Goal: Task Accomplishment & Management: Use online tool/utility

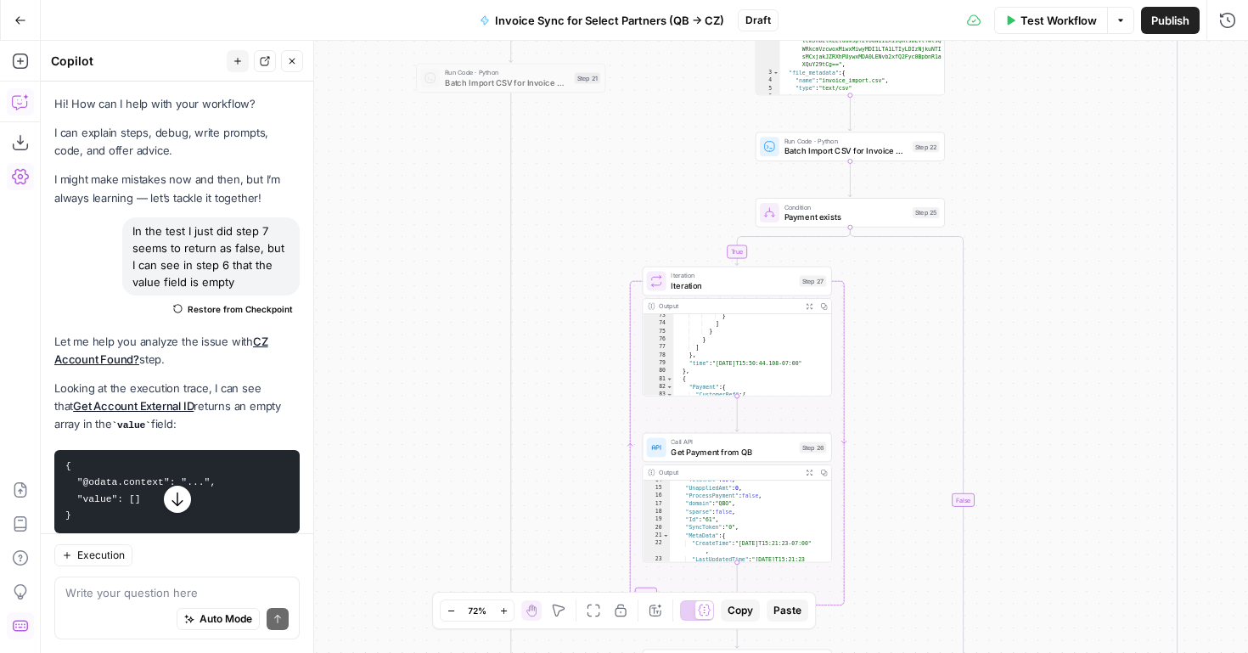
scroll to position [3432, 0]
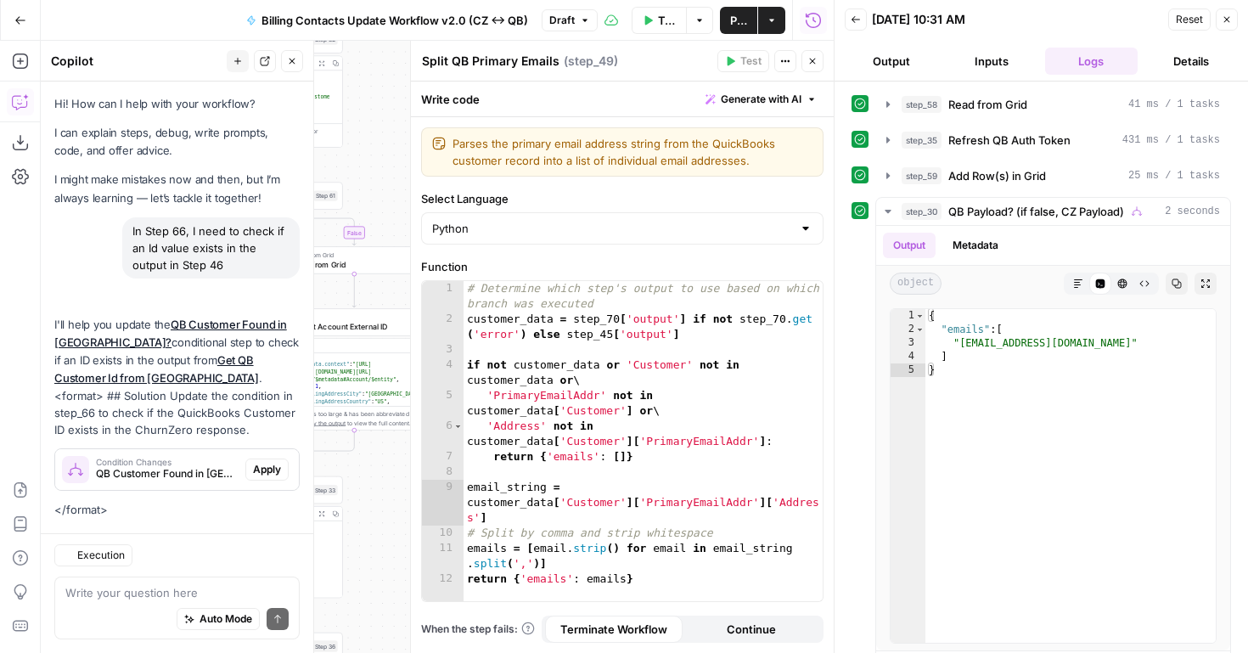
scroll to position [8417, 0]
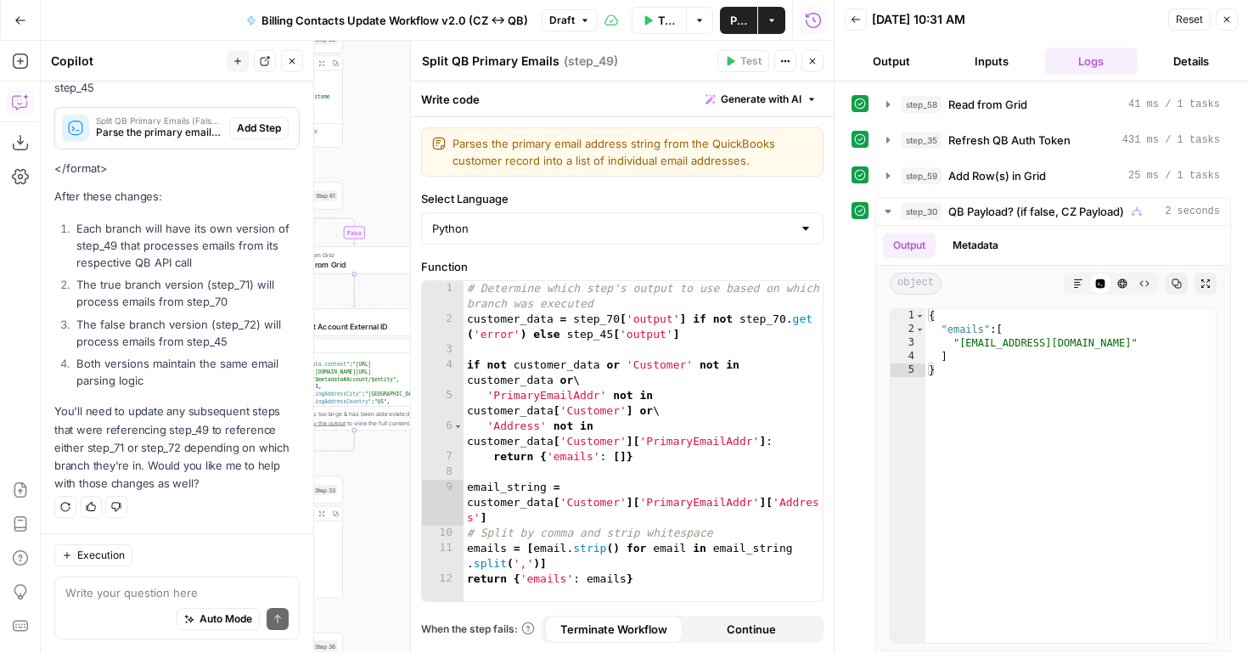
click at [816, 65] on icon "button" at bounding box center [813, 61] width 10 height 10
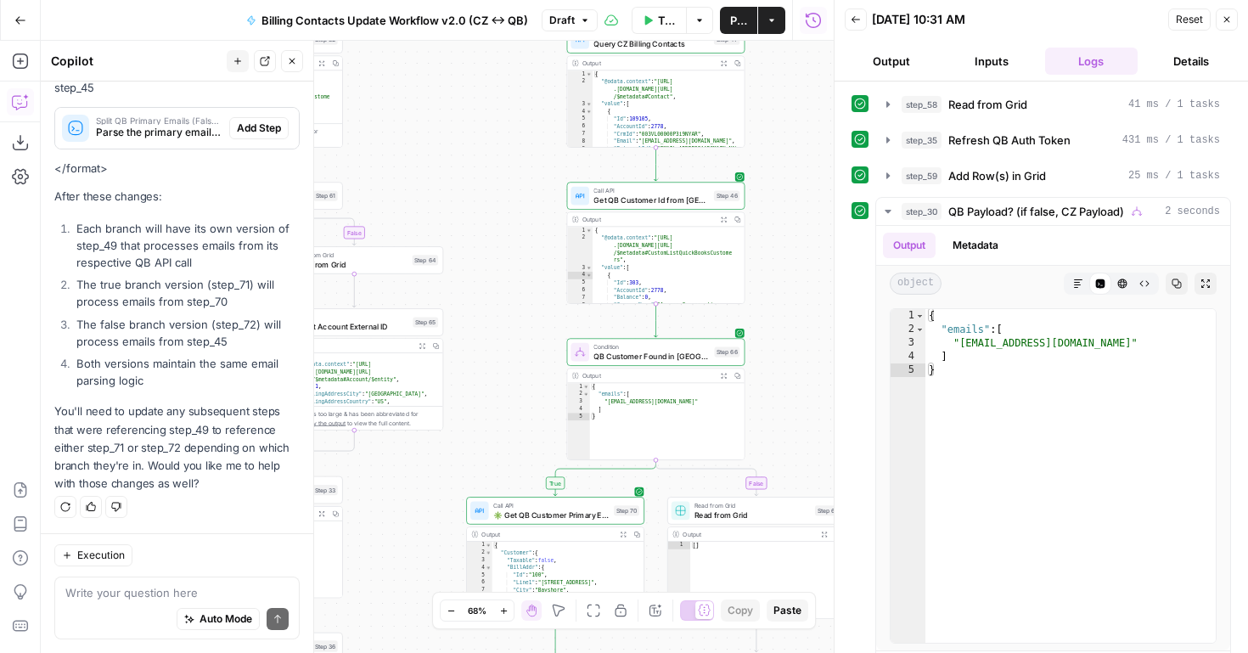
click at [1230, 10] on button "Close" at bounding box center [1227, 19] width 22 height 22
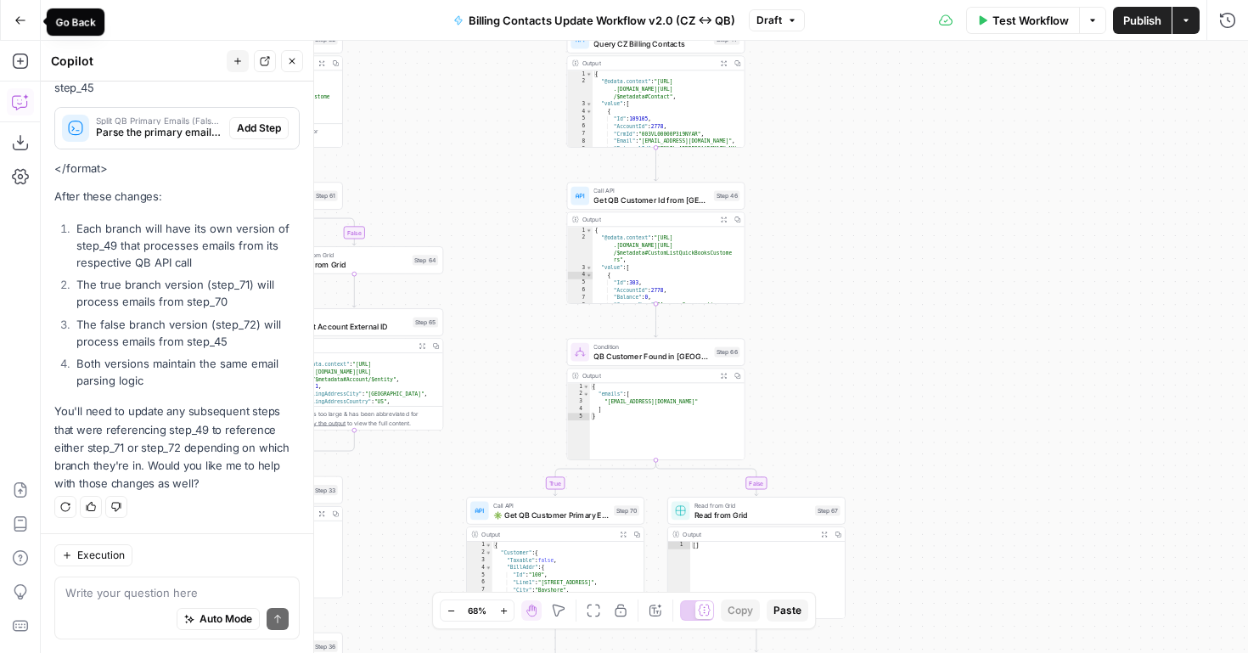
click at [24, 25] on icon "button" at bounding box center [20, 20] width 12 height 12
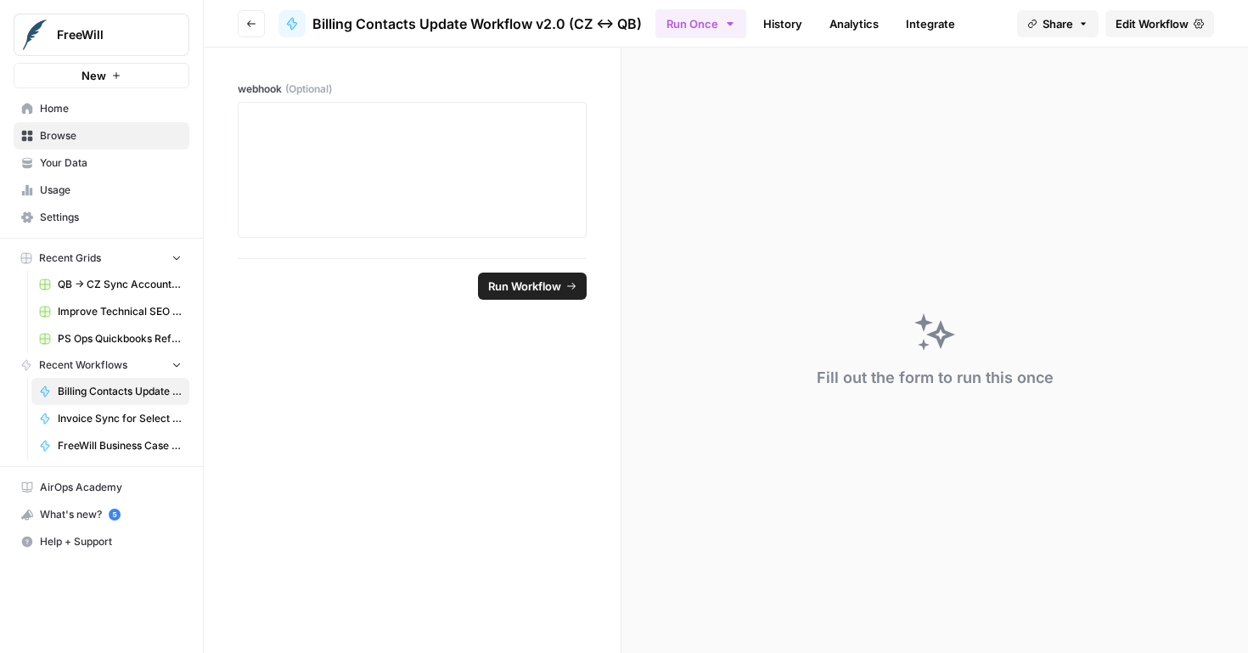
click at [262, 11] on button "Go back" at bounding box center [251, 23] width 27 height 27
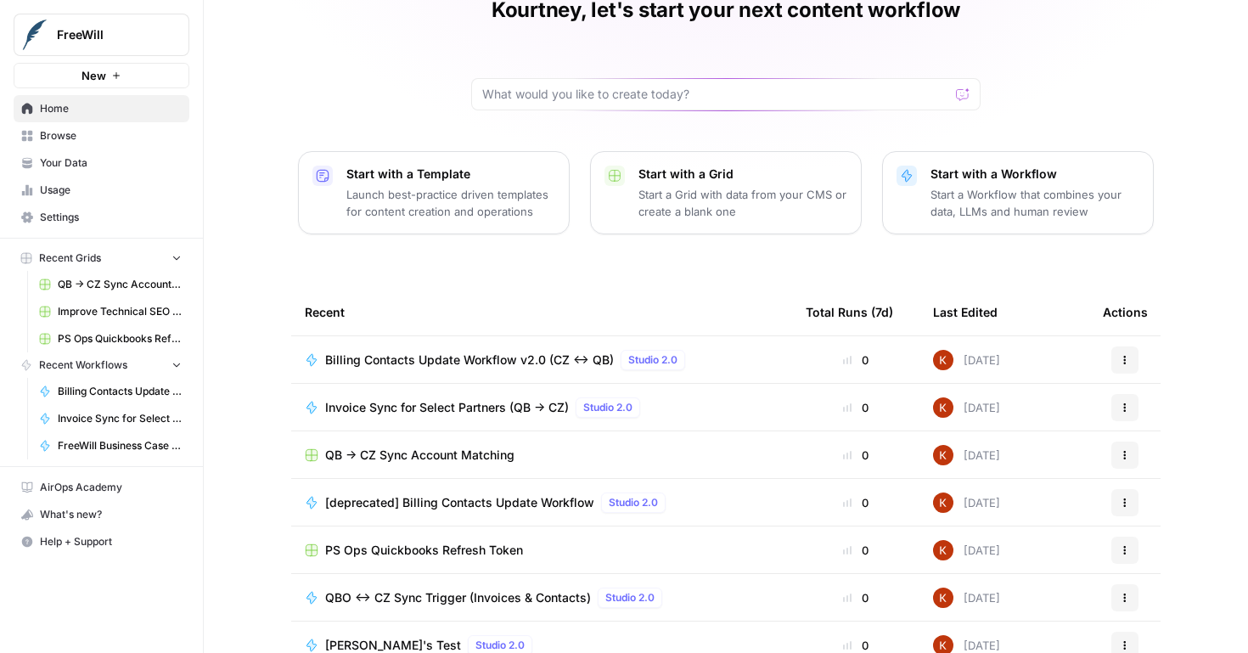
scroll to position [88, 0]
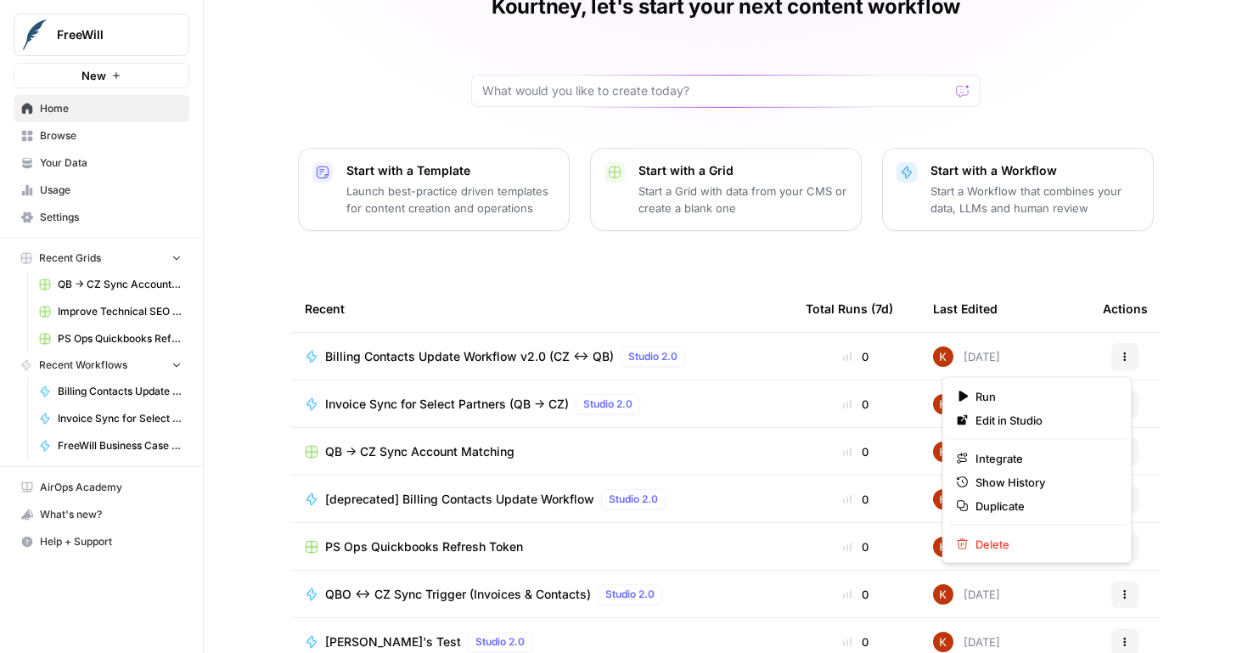
click at [1112, 351] on button "Actions" at bounding box center [1125, 356] width 27 height 27
click at [1016, 504] on span "Duplicate" at bounding box center [1044, 506] width 136 height 17
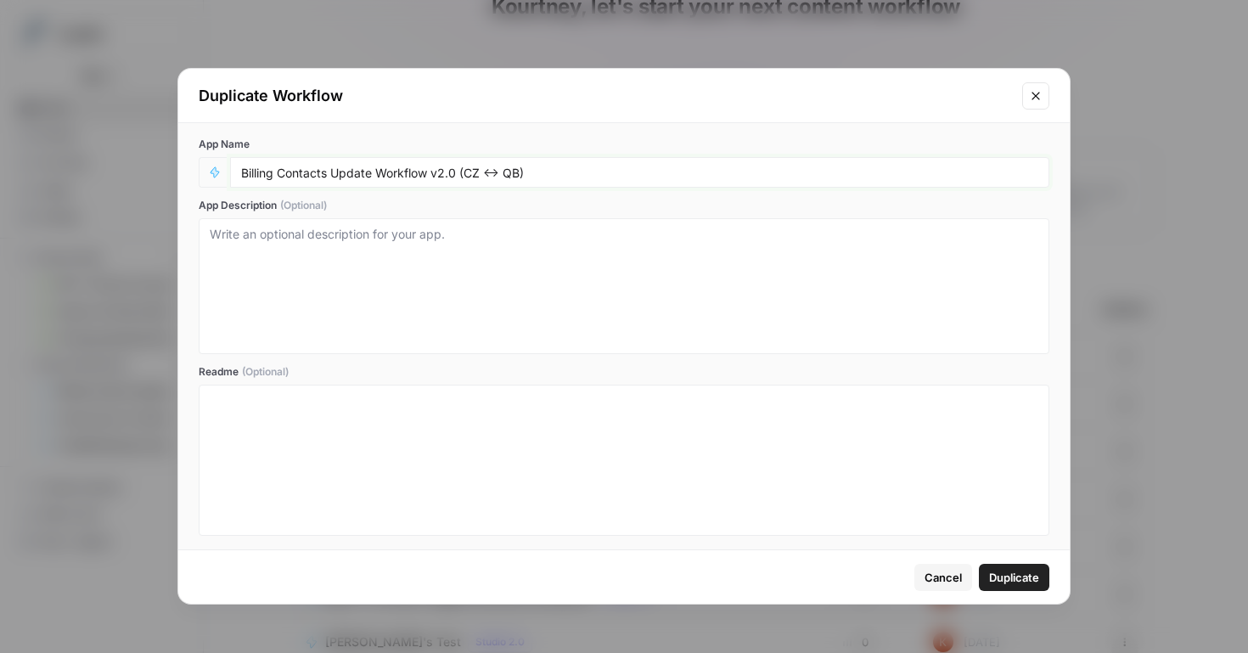
click at [439, 174] on input "Billing Contacts Update Workflow v2.0 (CZ <-> QB)" at bounding box center [639, 172] width 797 height 15
type input "Billing Contacts Update Workflow v3.0 (CZ <-> QB)"
click at [1016, 577] on span "Duplicate" at bounding box center [1014, 577] width 50 height 17
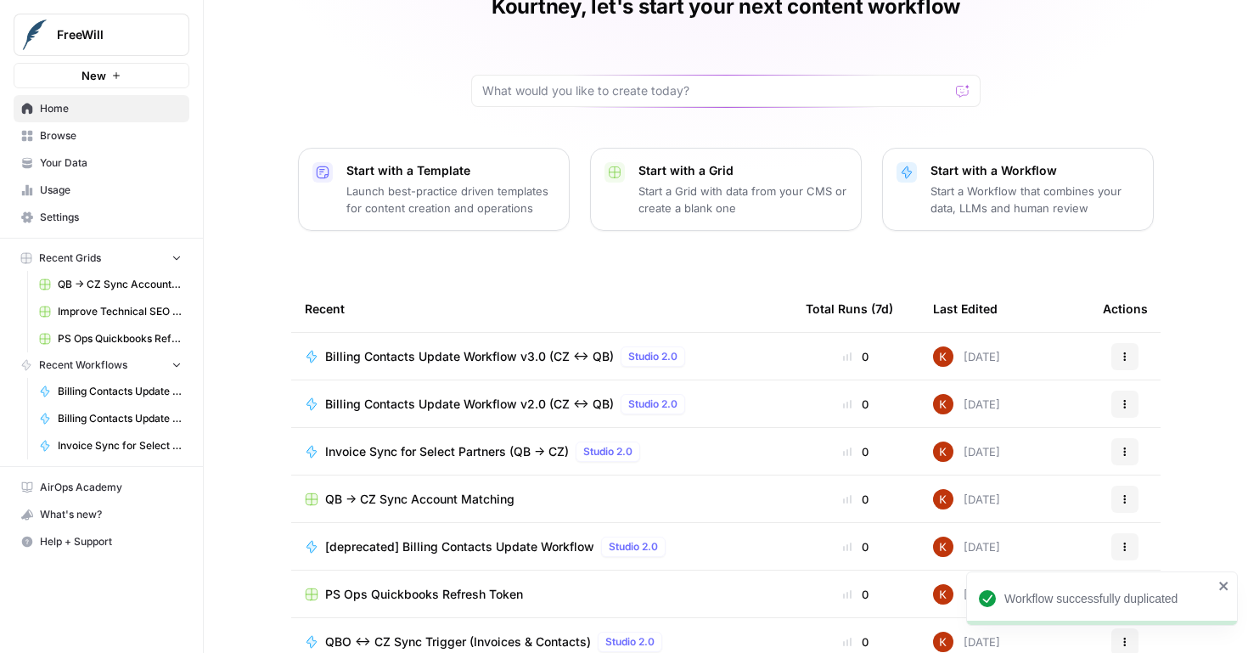
click at [712, 354] on div "Billing Contacts Update Workflow v3.0 (CZ <-> QB) Studio 2.0" at bounding box center [542, 356] width 474 height 20
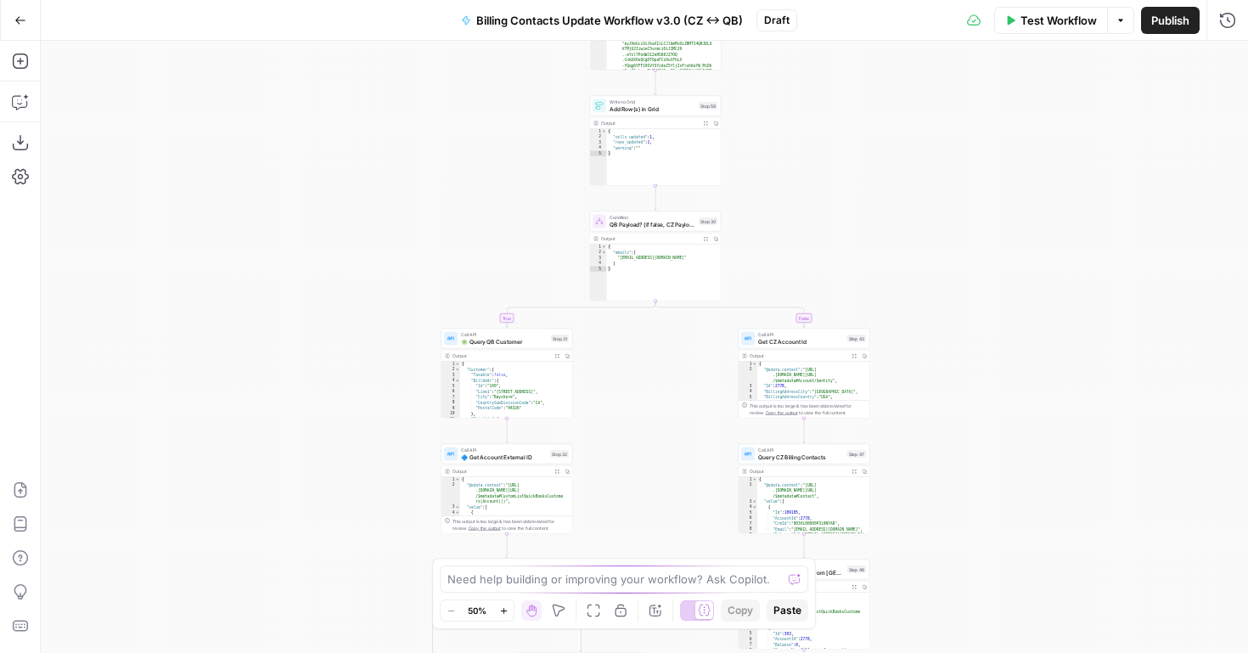
drag, startPoint x: 802, startPoint y: 158, endPoint x: 804, endPoint y: 356, distance: 197.9
click at [805, 354] on div "true false true false true false true false true false Workflow Set Inputs Inpu…" at bounding box center [645, 347] width 1208 height 612
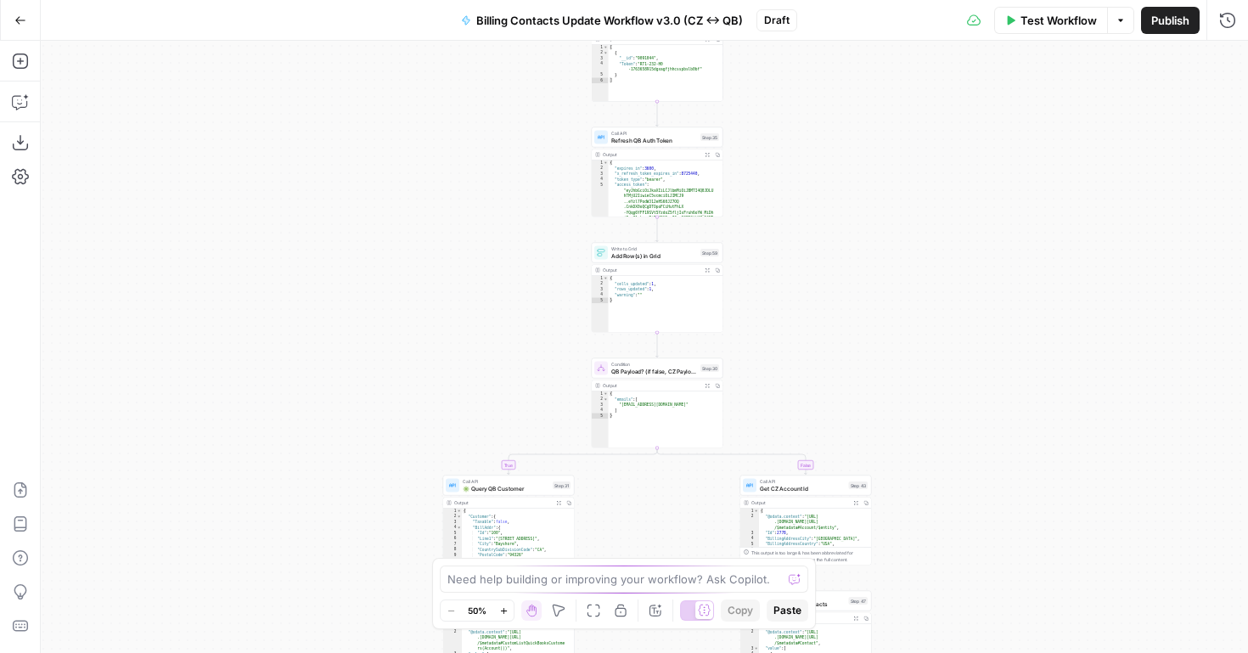
drag, startPoint x: 806, startPoint y: 253, endPoint x: 783, endPoint y: 457, distance: 205.1
click at [784, 455] on div "true false true false true false true false true false Workflow Set Inputs Inpu…" at bounding box center [645, 347] width 1208 height 612
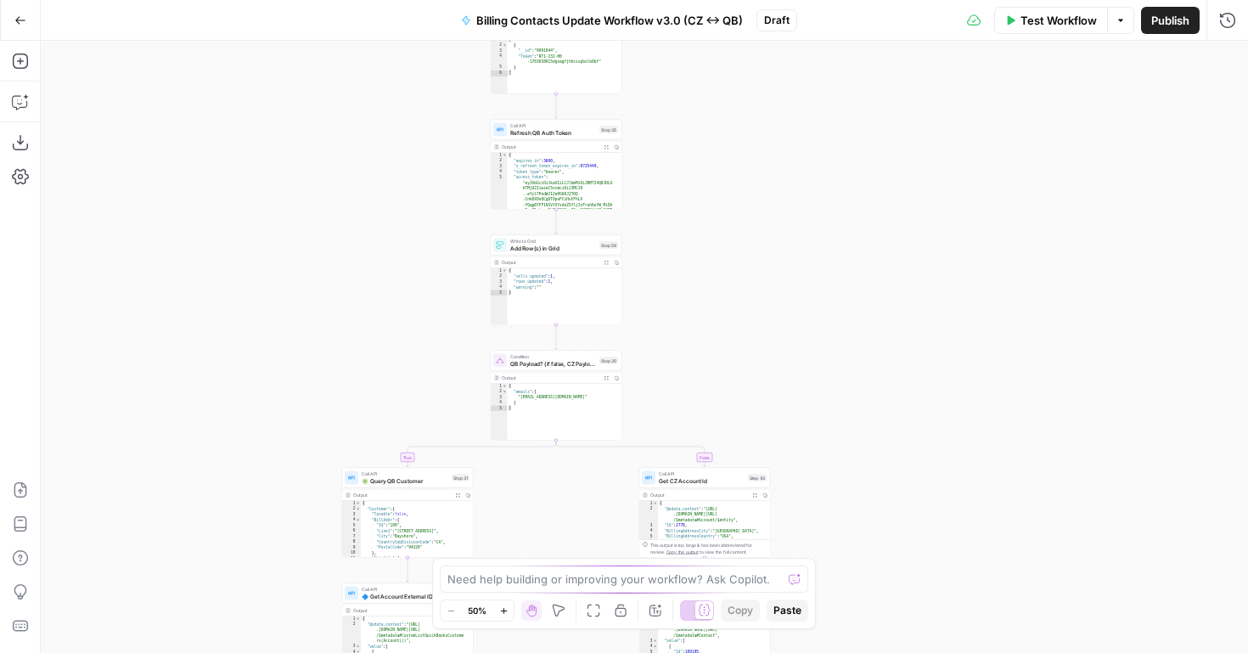
drag, startPoint x: 793, startPoint y: 391, endPoint x: 701, endPoint y: 193, distance: 218.8
click at [701, 194] on div "true false true false true false true false true false Workflow Set Inputs Inpu…" at bounding box center [645, 347] width 1208 height 612
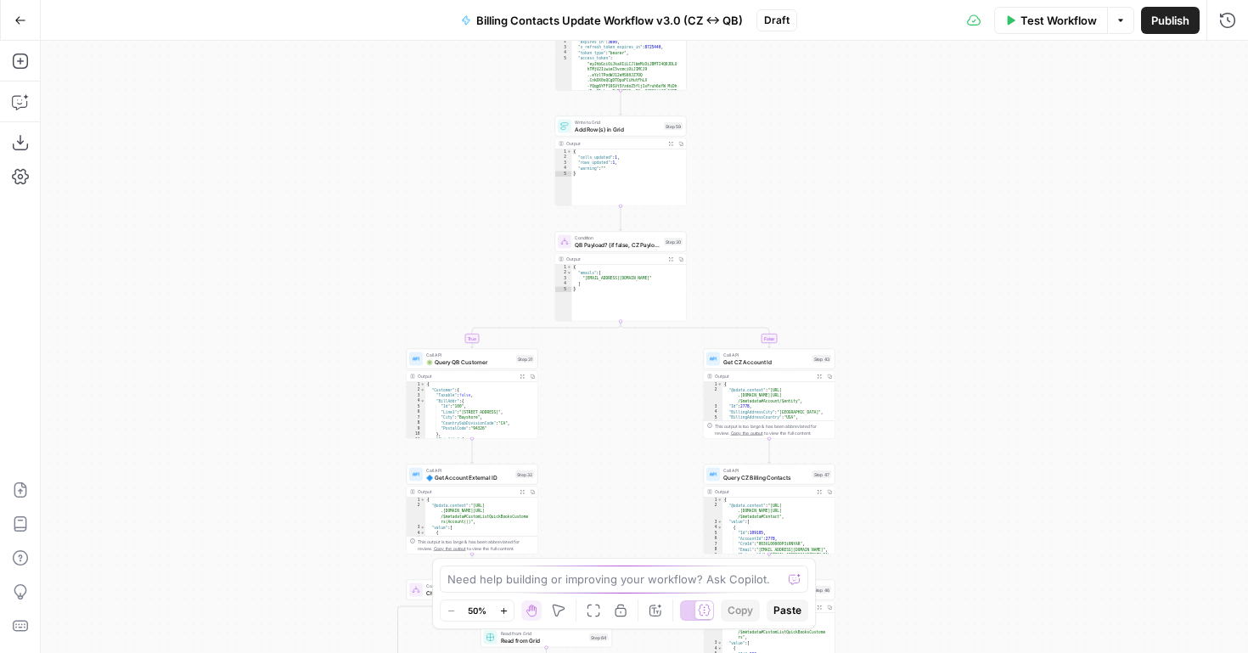
drag, startPoint x: 753, startPoint y: 303, endPoint x: 829, endPoint y: 226, distance: 108.1
click at [829, 226] on div "true false true false true false true false true false Workflow Set Inputs Inpu…" at bounding box center [645, 347] width 1208 height 612
click at [624, 127] on span "Add Row(s) in Grid" at bounding box center [618, 129] width 86 height 8
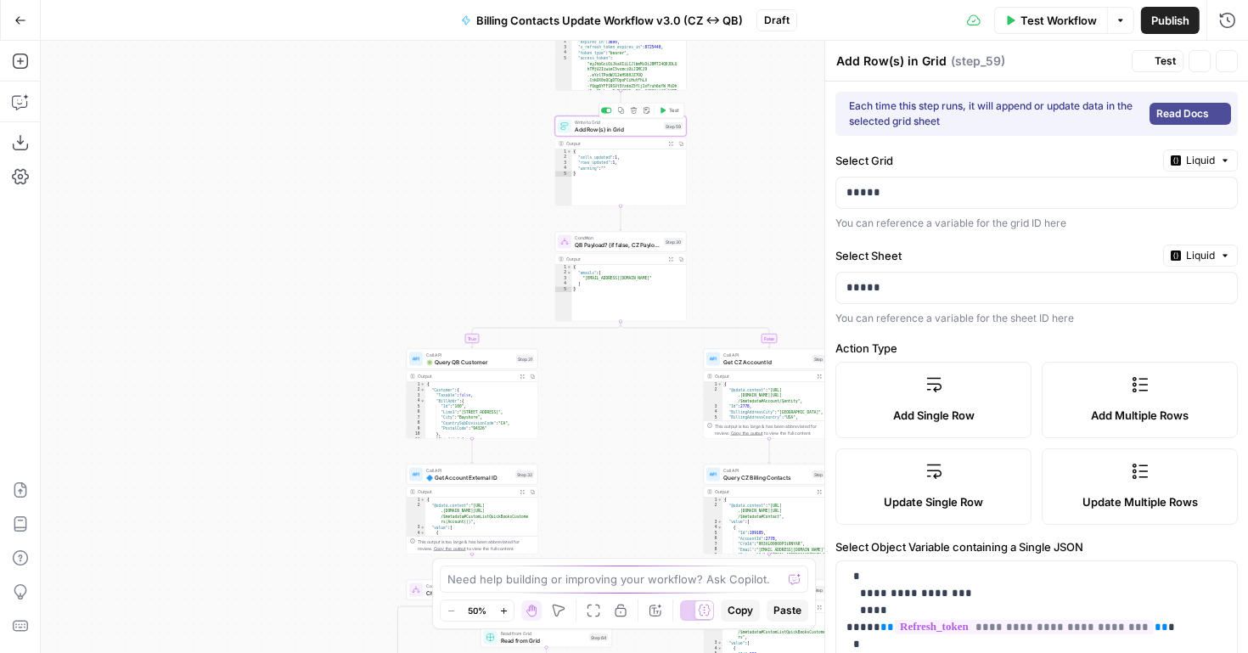
type input "Token"
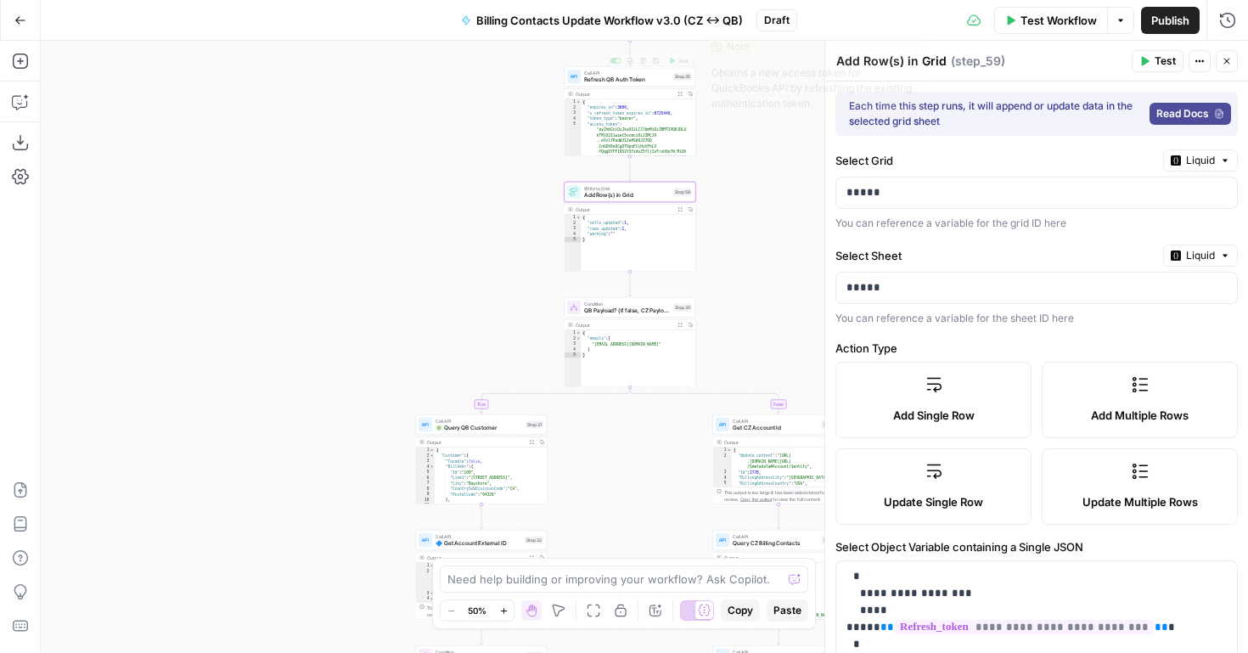
click at [603, 79] on span "Refresh QB Auth Token" at bounding box center [627, 80] width 86 height 8
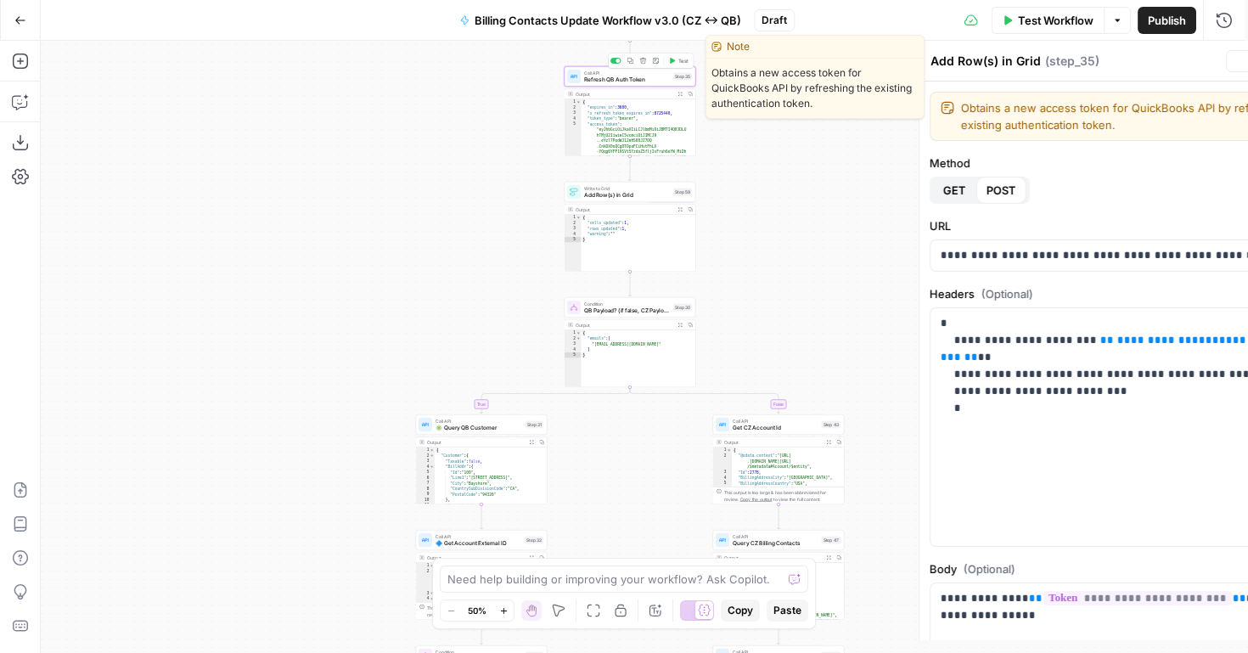
type textarea "Refresh QB Auth Token"
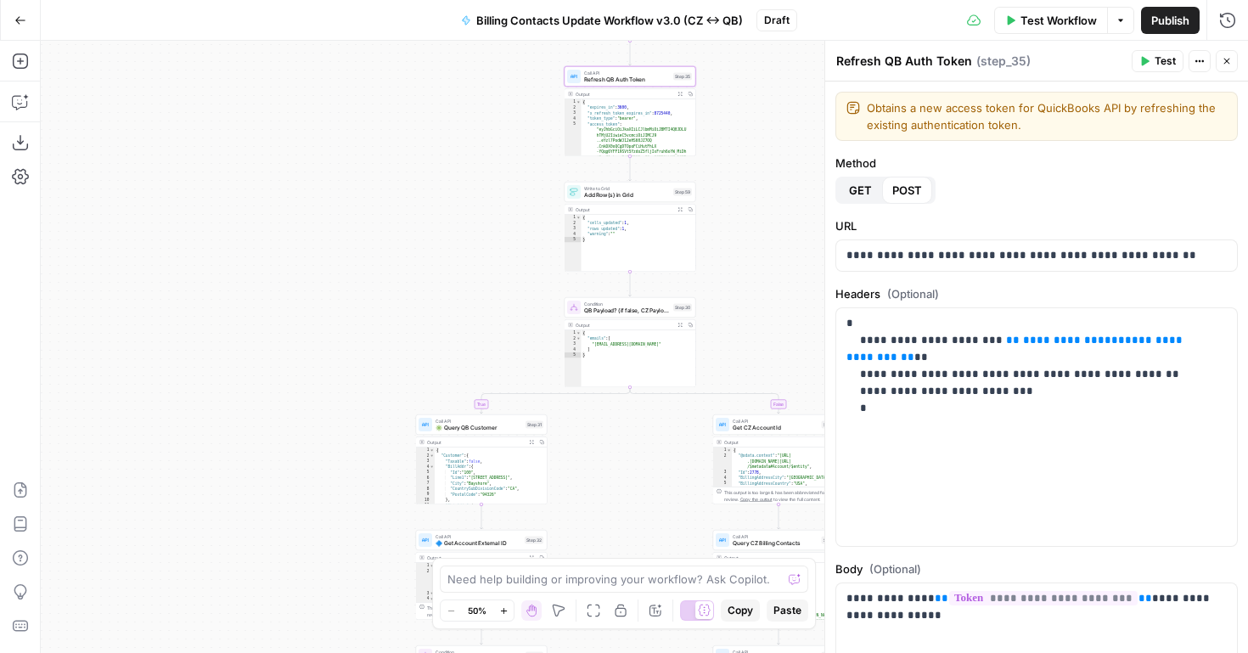
click at [718, 191] on div "false true true false true true false true false false Workflow Set Inputs Inpu…" at bounding box center [645, 347] width 1208 height 612
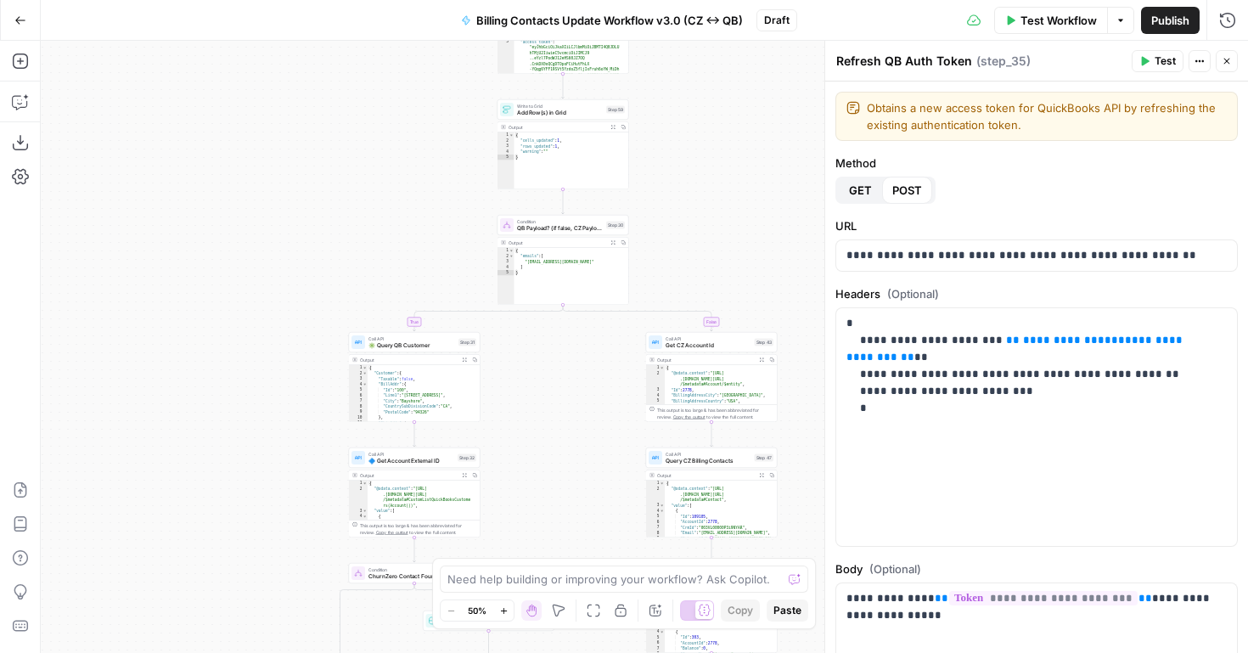
click at [17, 31] on button "Go Back" at bounding box center [20, 20] width 31 height 31
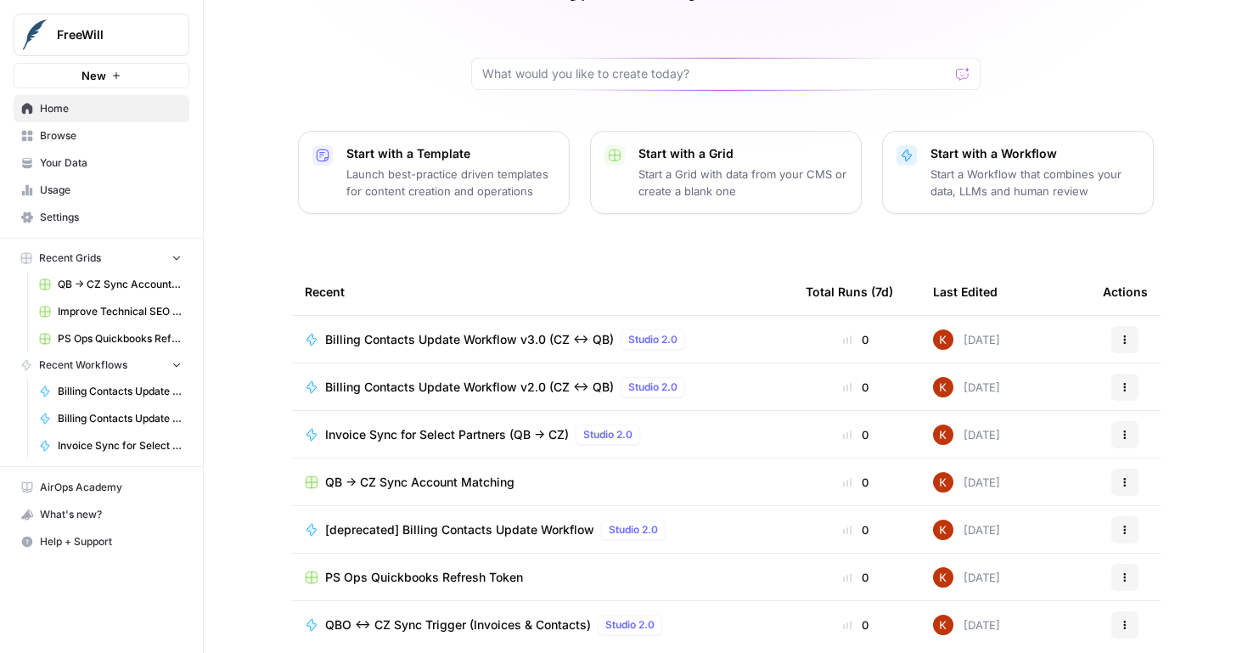
scroll to position [128, 0]
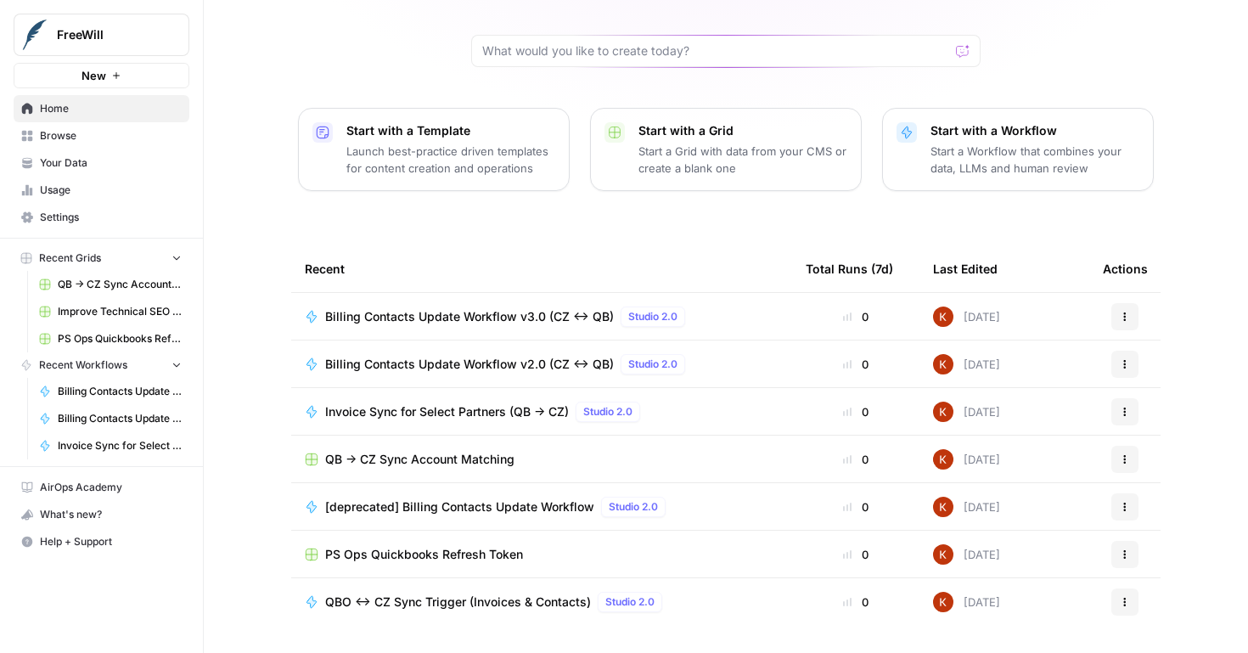
click at [506, 608] on span "QBO <-> CZ Sync Trigger (Invoices & Contacts)" at bounding box center [458, 602] width 266 height 17
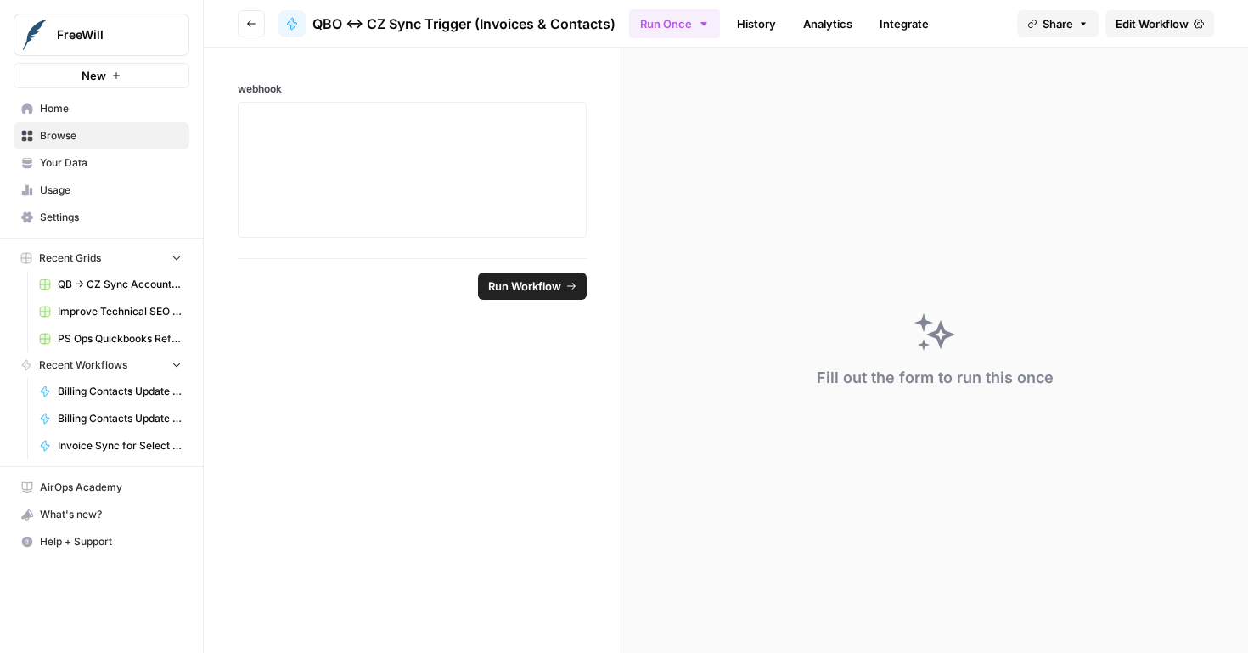
click at [1148, 23] on span "Edit Workflow" at bounding box center [1152, 23] width 73 height 17
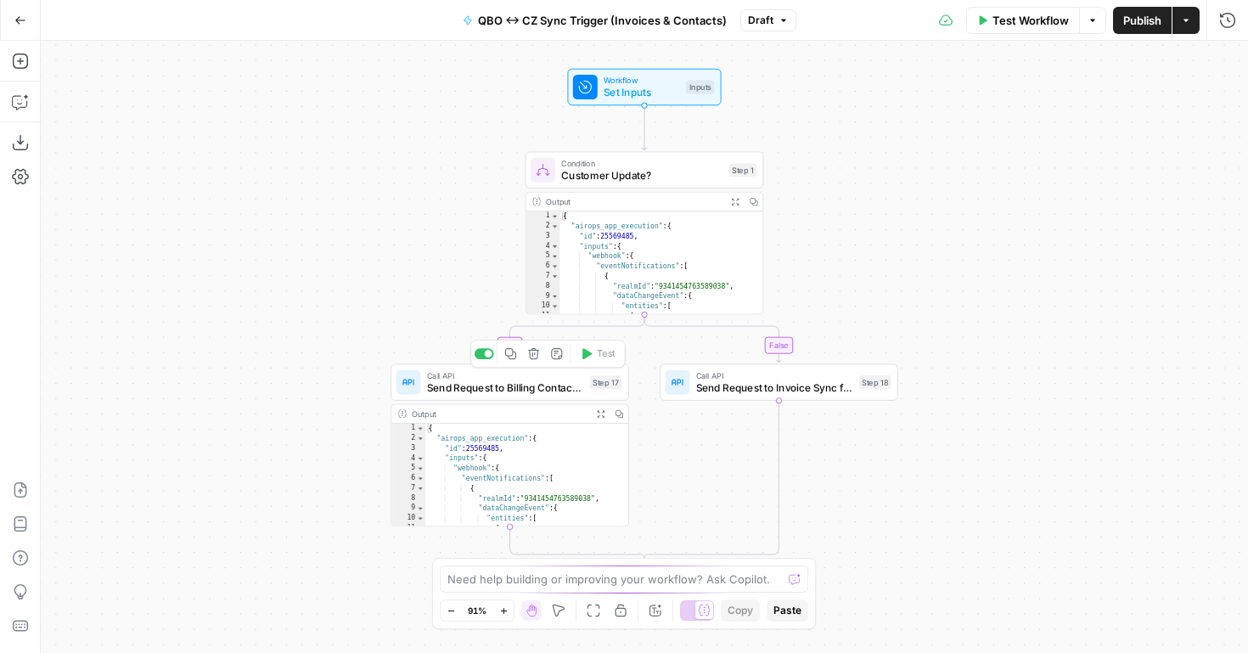
click at [481, 354] on div at bounding box center [485, 353] width 20 height 11
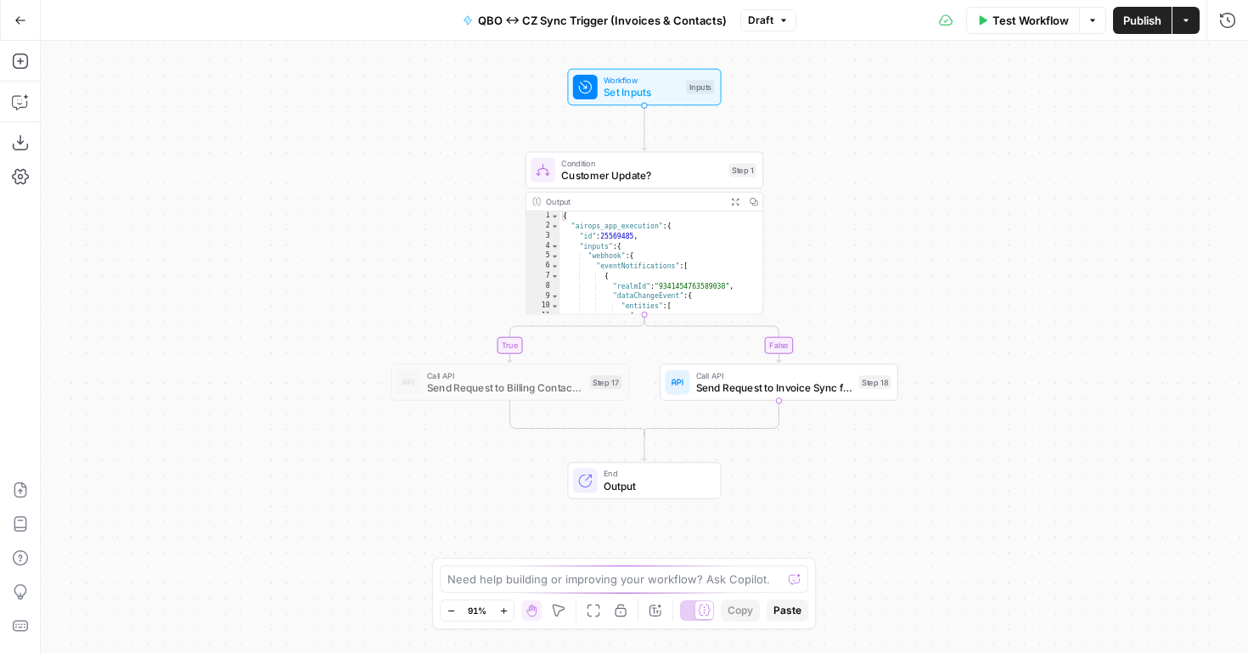
click at [751, 358] on div "true false Workflow Set Inputs Inputs Condition Customer Update? Step 1 Output …" at bounding box center [645, 347] width 1208 height 612
click at [751, 354] on div at bounding box center [754, 353] width 20 height 11
click at [616, 143] on div at bounding box center [619, 141] width 20 height 11
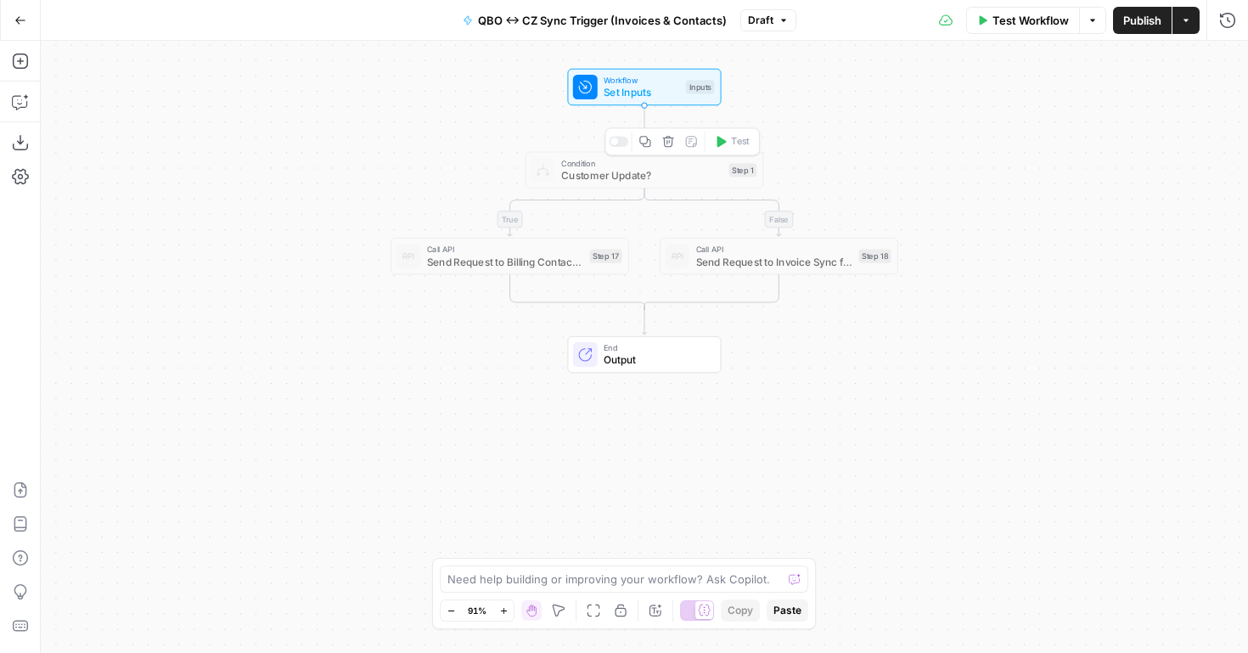
click at [616, 144] on div at bounding box center [615, 142] width 8 height 8
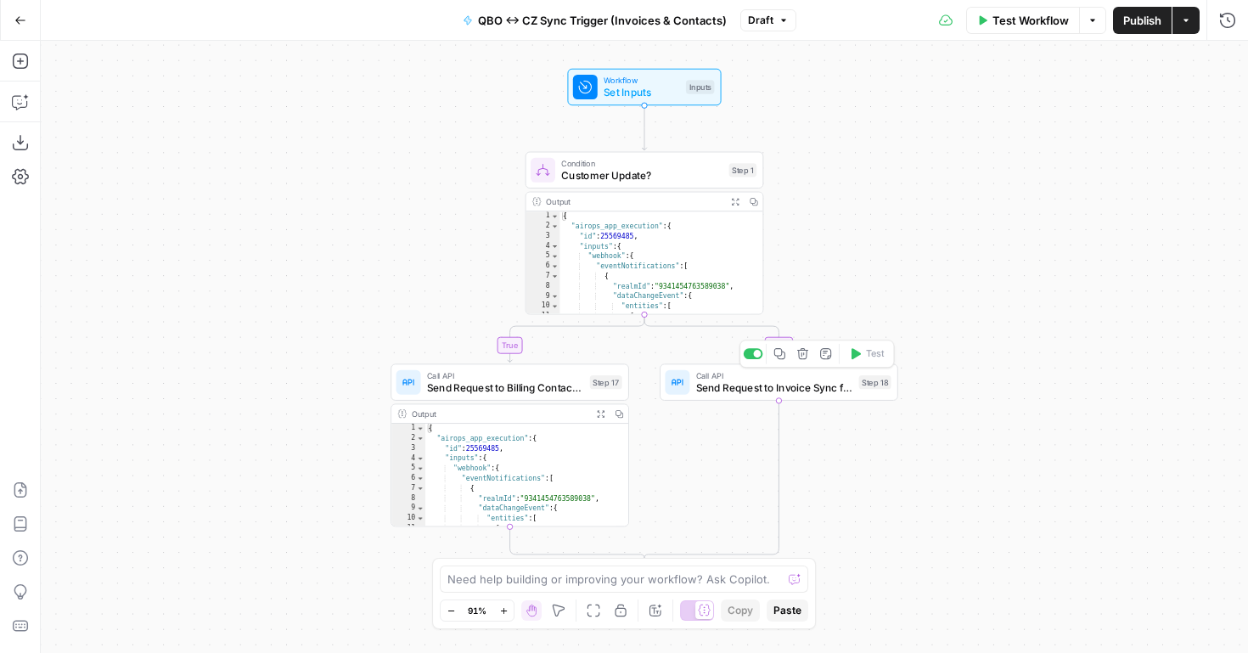
click at [752, 355] on div at bounding box center [754, 353] width 20 height 11
click at [485, 356] on div "true false Workflow Set Inputs Inputs Condition Customer Update? Step 1 Output …" at bounding box center [645, 347] width 1208 height 612
click at [483, 357] on div at bounding box center [485, 353] width 20 height 11
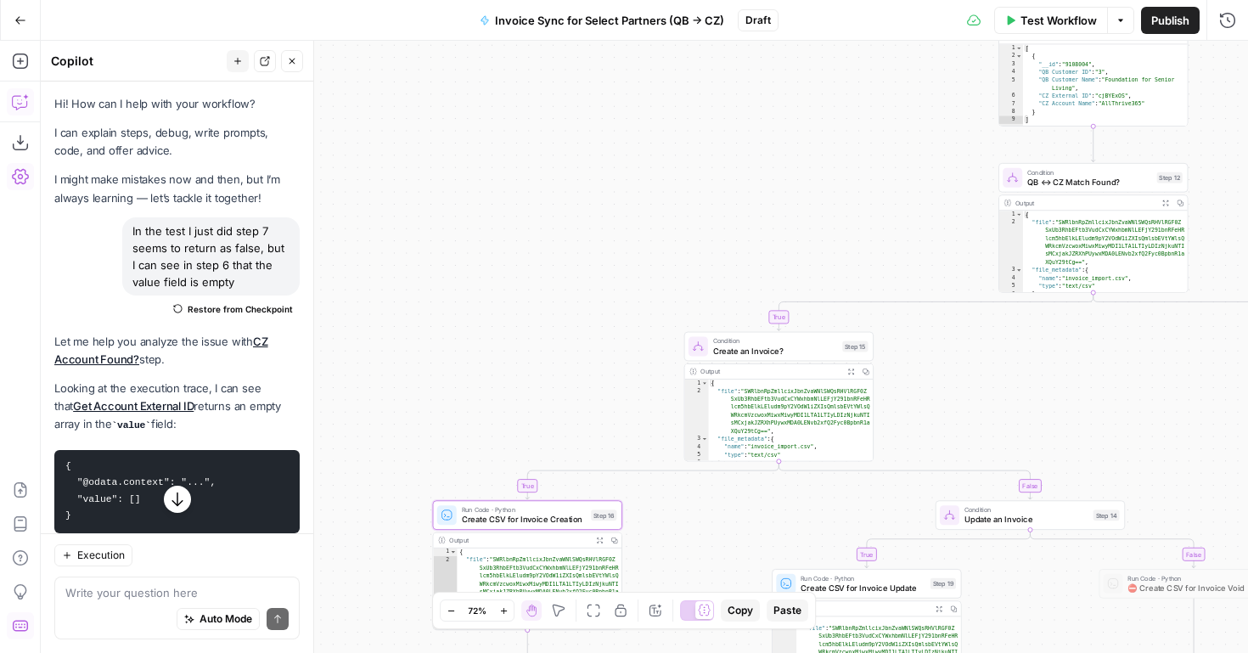
scroll to position [3432, 0]
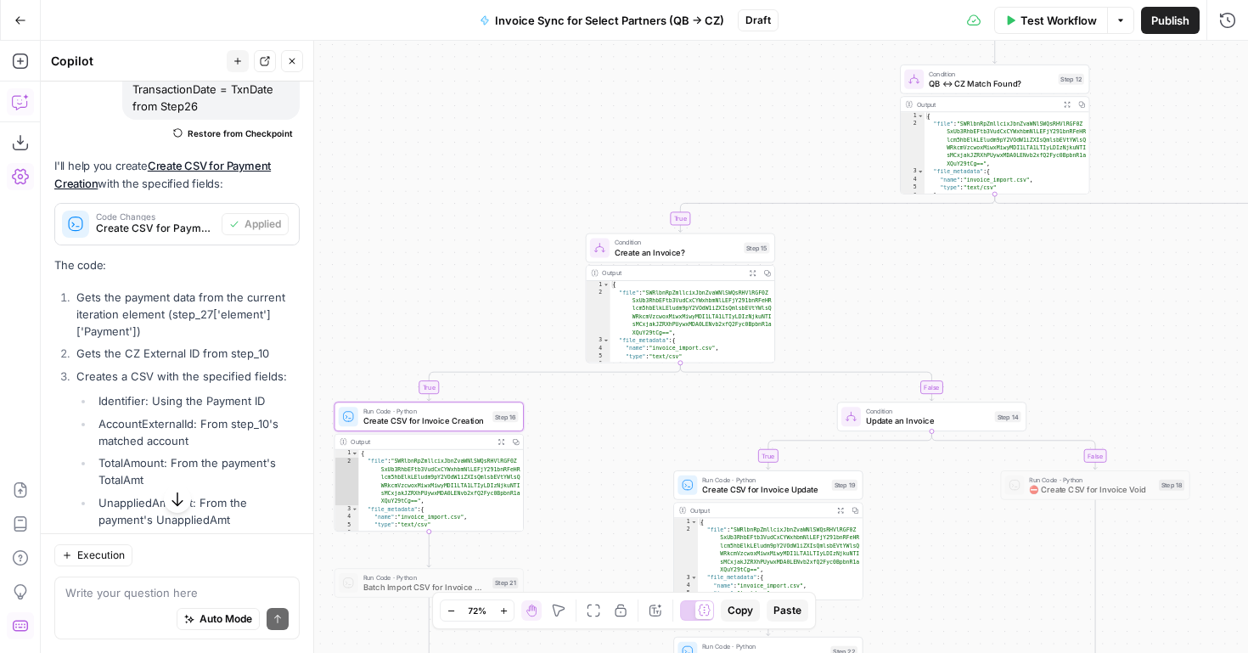
drag, startPoint x: 541, startPoint y: 382, endPoint x: 419, endPoint y: 242, distance: 185.4
click at [420, 244] on div "true false true false true false true false false true Workflow Set Inputs Inpu…" at bounding box center [645, 347] width 1208 height 612
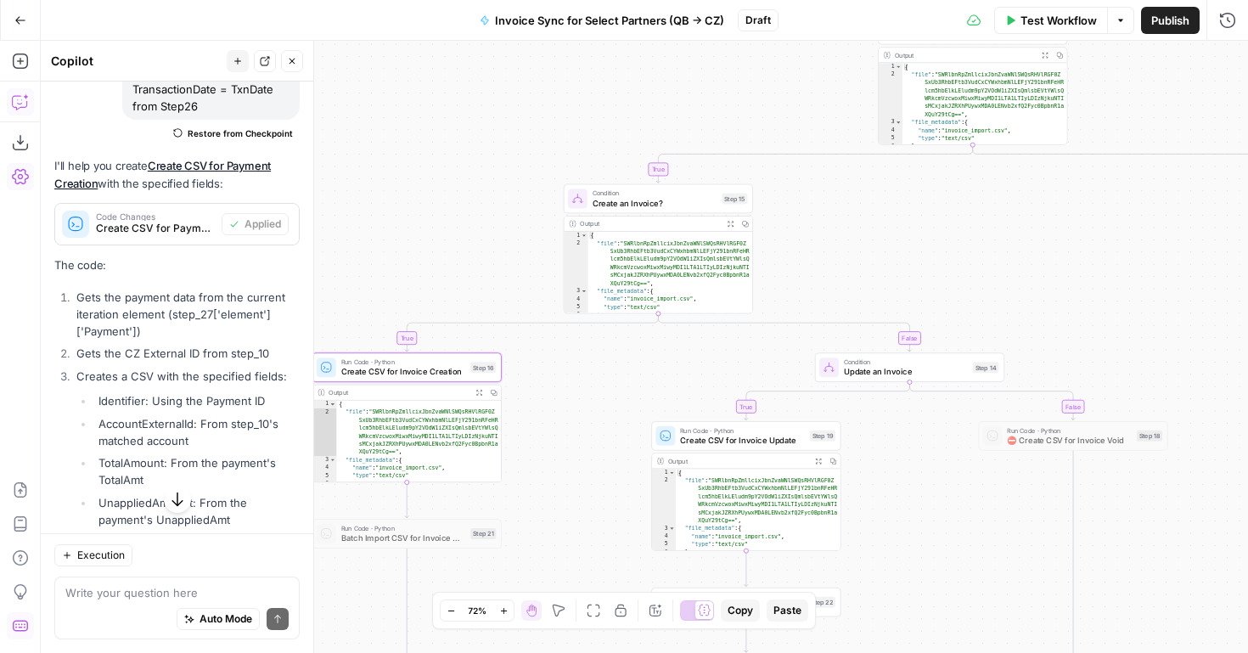
drag, startPoint x: 592, startPoint y: 423, endPoint x: 591, endPoint y: 412, distance: 11.1
click at [591, 412] on div "true false true false true false true false false true Workflow Set Inputs Inpu…" at bounding box center [645, 347] width 1208 height 612
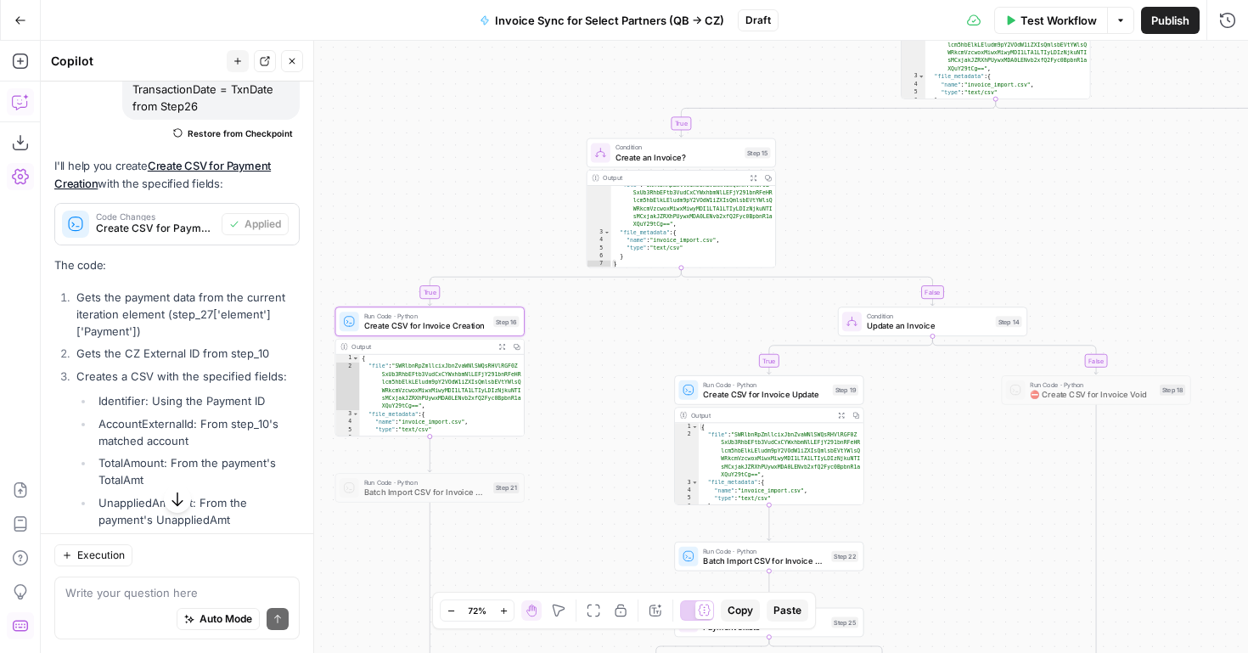
drag, startPoint x: 619, startPoint y: 392, endPoint x: 652, endPoint y: 319, distance: 80.2
click at [652, 319] on div "true false true false true false true false false true Workflow Set Inputs Inpu…" at bounding box center [645, 347] width 1208 height 612
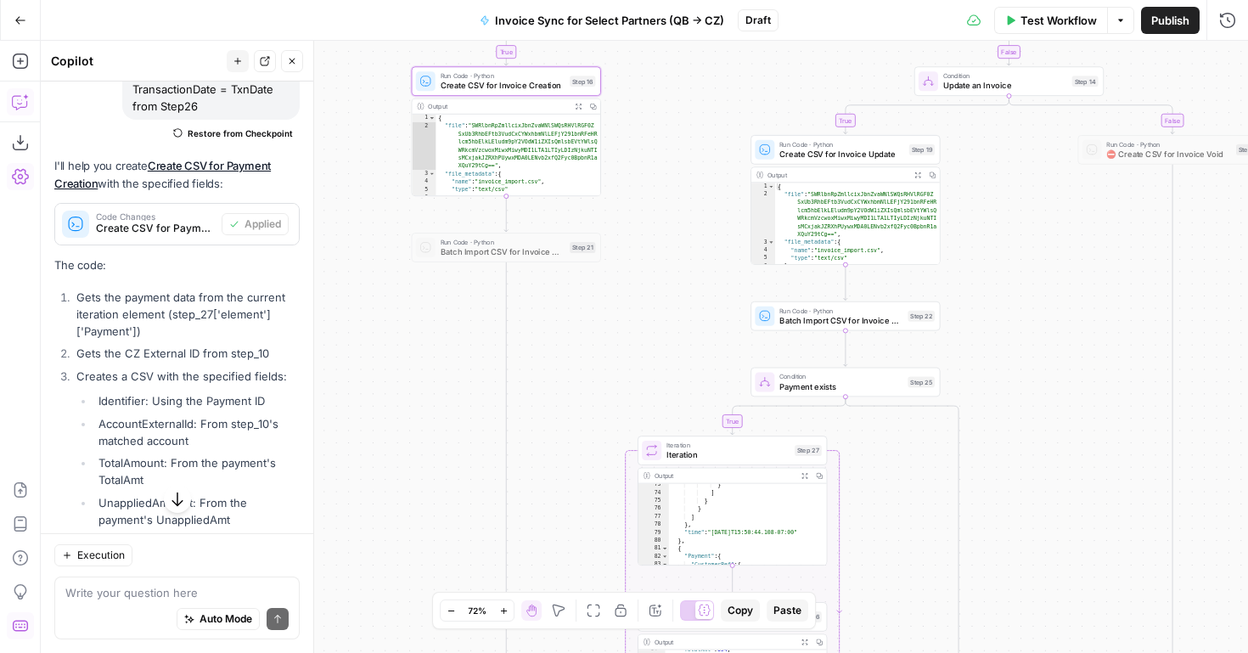
drag, startPoint x: 616, startPoint y: 408, endPoint x: 683, endPoint y: 189, distance: 229.1
click at [683, 192] on div "true false true false true false true false false true Workflow Set Inputs Inpu…" at bounding box center [645, 347] width 1208 height 612
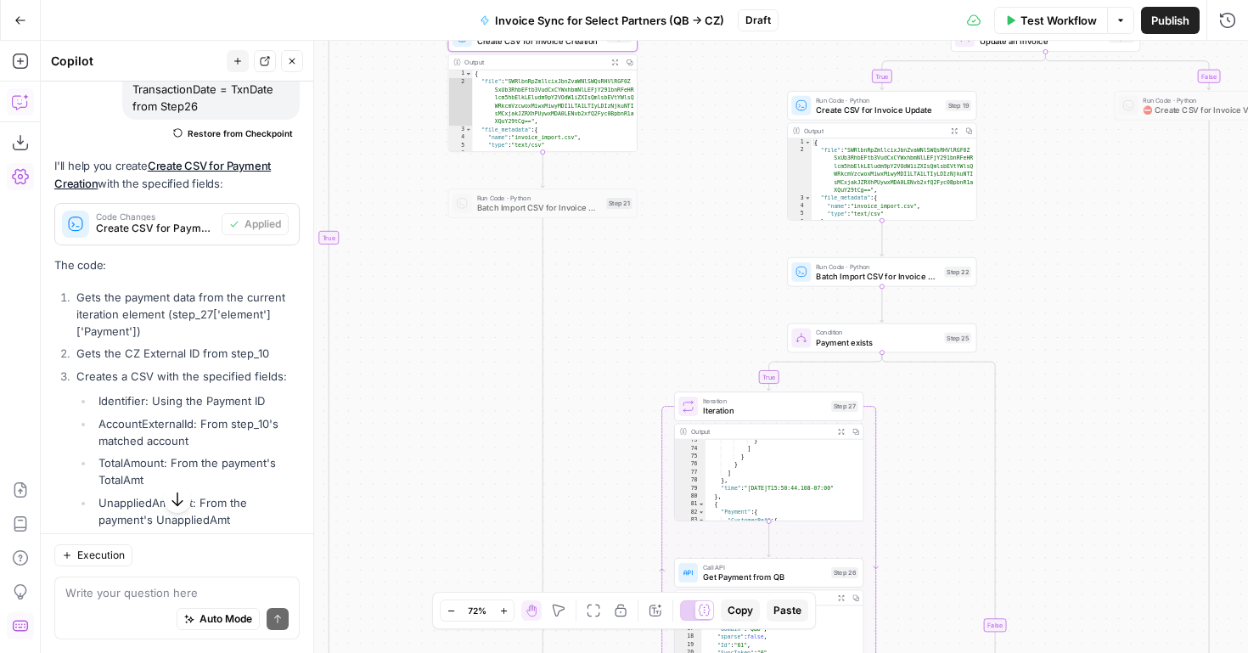
drag, startPoint x: 635, startPoint y: 329, endPoint x: 658, endPoint y: 95, distance: 234.6
click at [661, 99] on div "true false true false true false true false false true Workflow Set Inputs Inpu…" at bounding box center [645, 347] width 1208 height 612
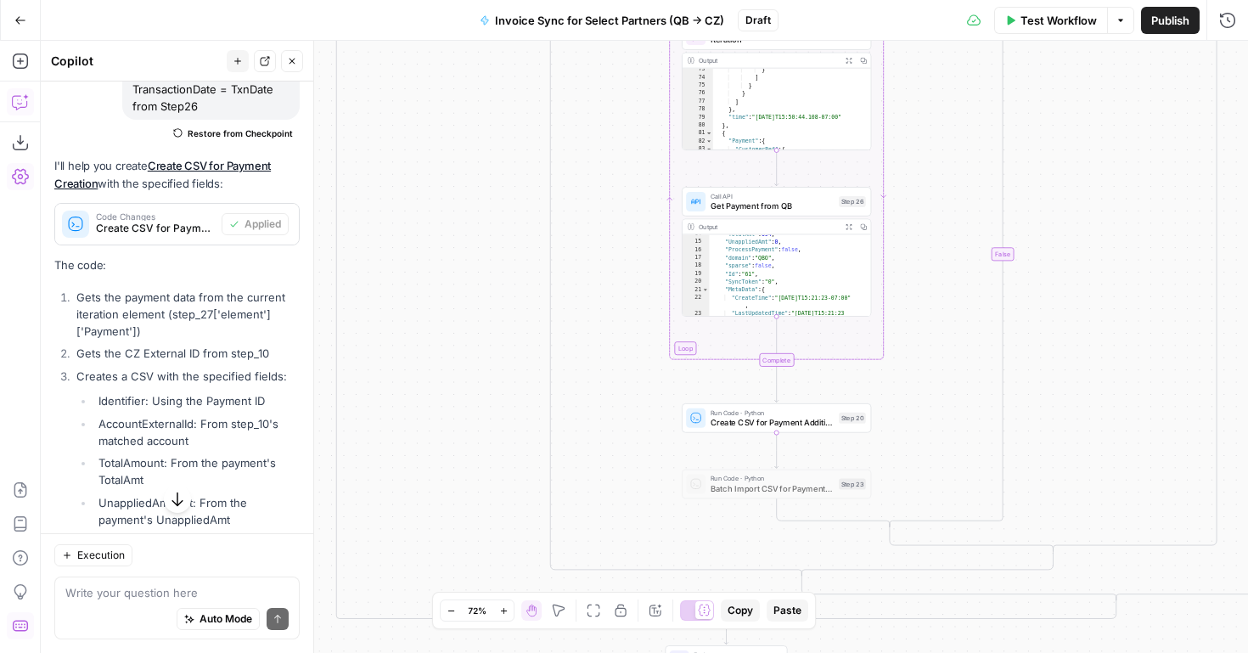
drag, startPoint x: 568, startPoint y: 386, endPoint x: 583, endPoint y: 159, distance: 227.2
click at [584, 162] on div "true false true false true false true false false true Workflow Set Inputs Inpu…" at bounding box center [645, 347] width 1208 height 612
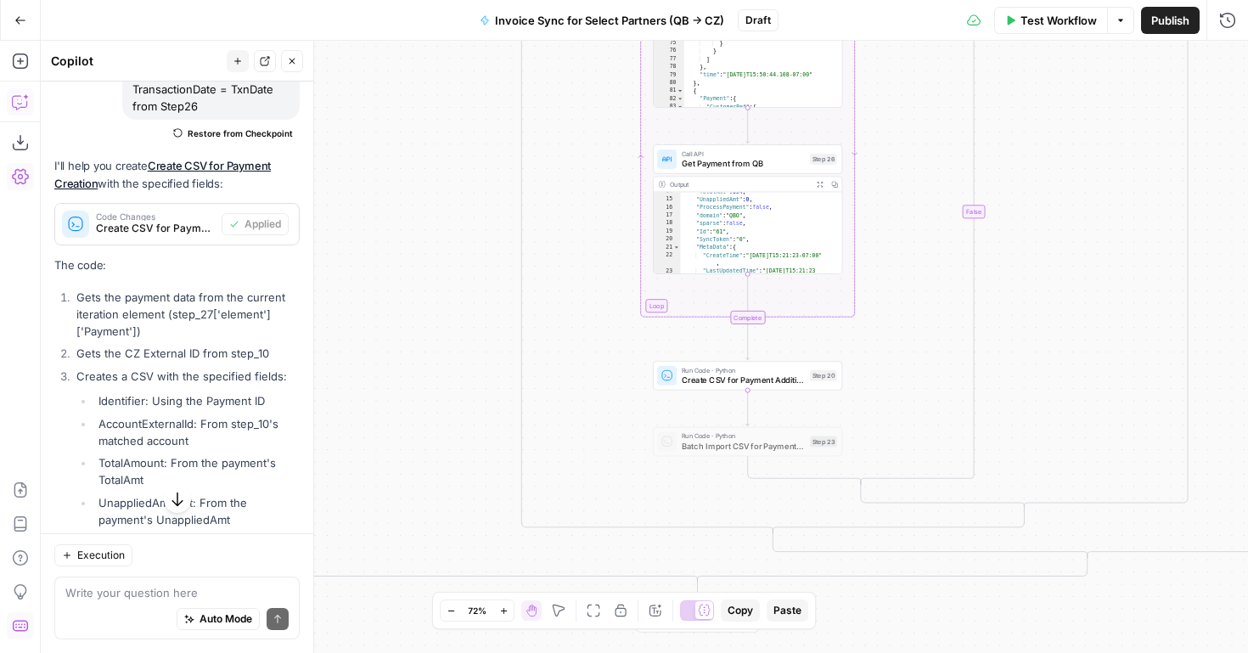
drag, startPoint x: 600, startPoint y: 401, endPoint x: 480, endPoint y: 398, distance: 119.8
click at [481, 399] on div "true false true false true false true false false true Workflow Set Inputs Inpu…" at bounding box center [645, 347] width 1208 height 612
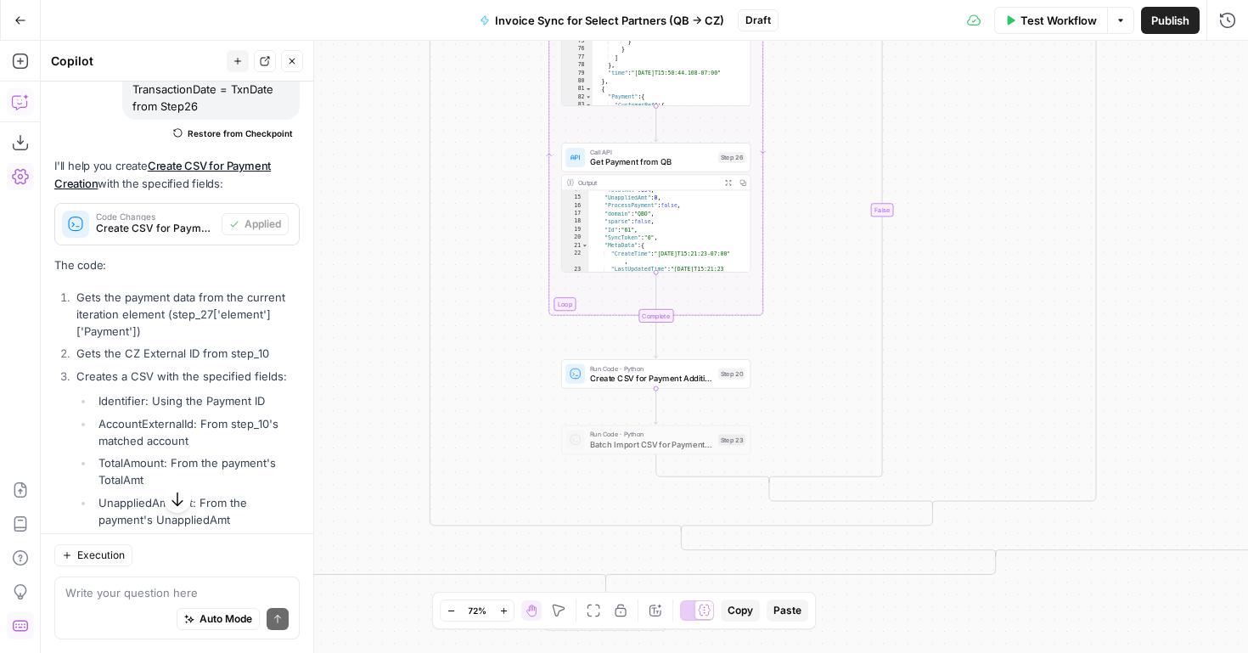
drag, startPoint x: 517, startPoint y: 369, endPoint x: 525, endPoint y: 578, distance: 209.9
click at [524, 578] on div "true false true false true false true false false true Workflow Set Inputs Inpu…" at bounding box center [645, 347] width 1208 height 612
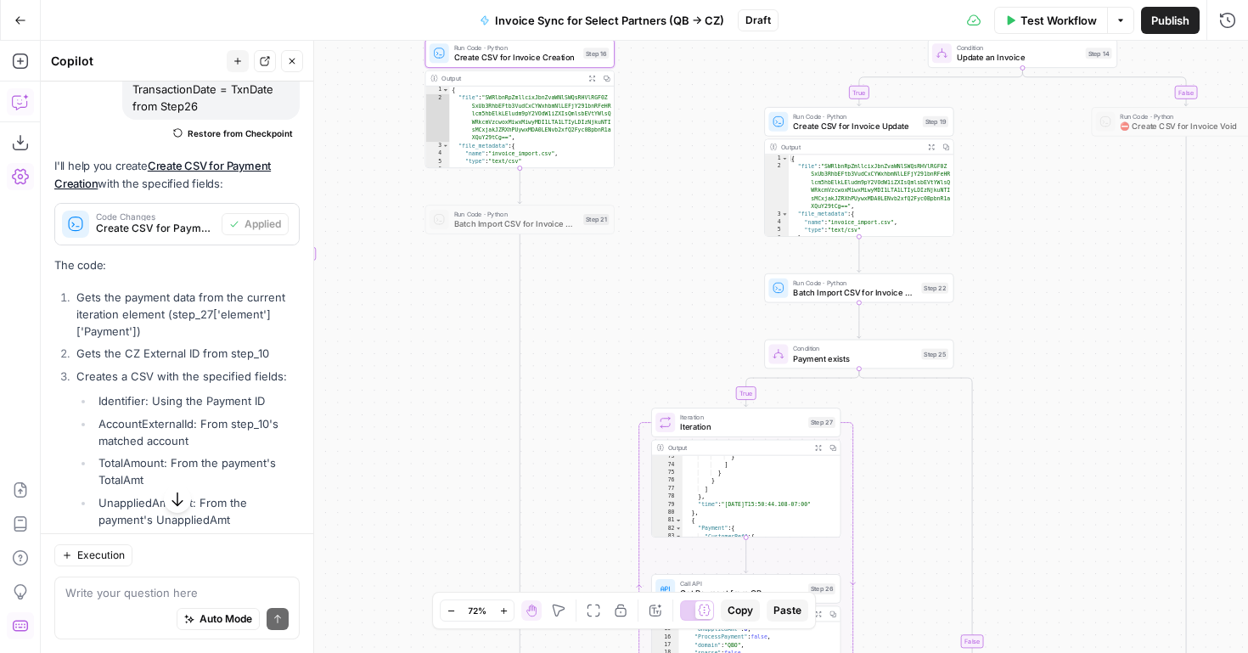
drag, startPoint x: 560, startPoint y: 236, endPoint x: 639, endPoint y: 515, distance: 290.6
click at [639, 514] on div "true false true false true false true false false true Workflow Set Inputs Inpu…" at bounding box center [645, 347] width 1208 height 612
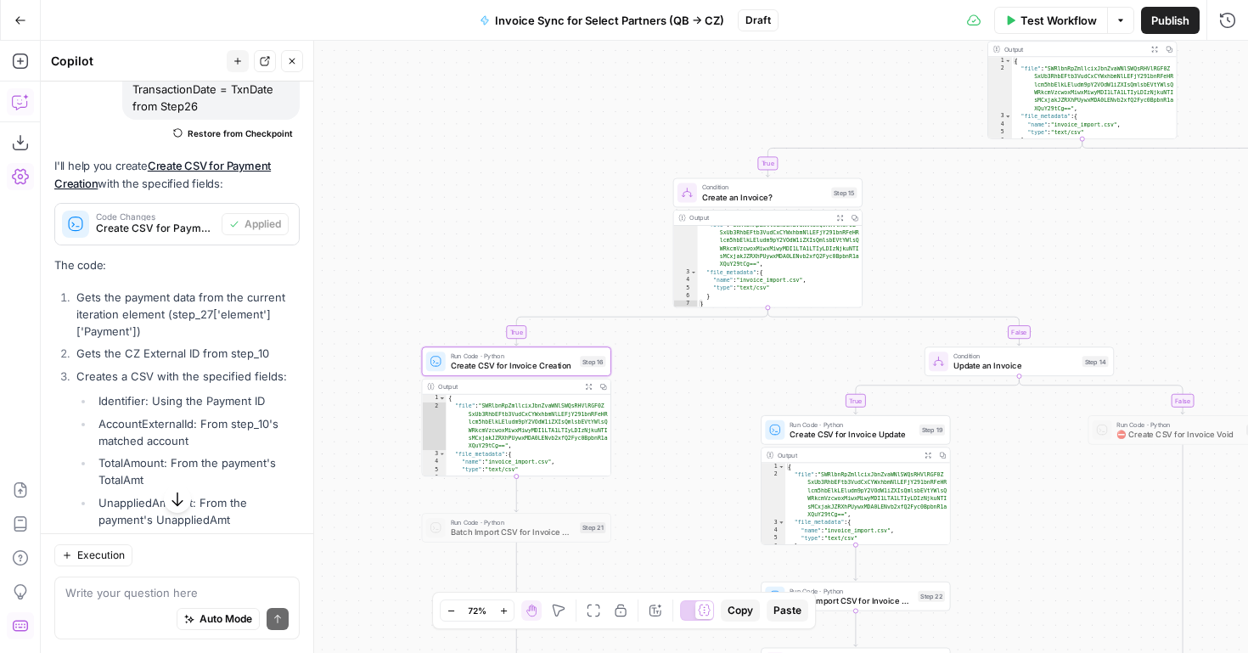
drag, startPoint x: 665, startPoint y: 258, endPoint x: 664, endPoint y: 564, distance: 305.7
click at [664, 563] on div "true false true false true false true false false true Workflow Set Inputs Inpu…" at bounding box center [645, 347] width 1208 height 612
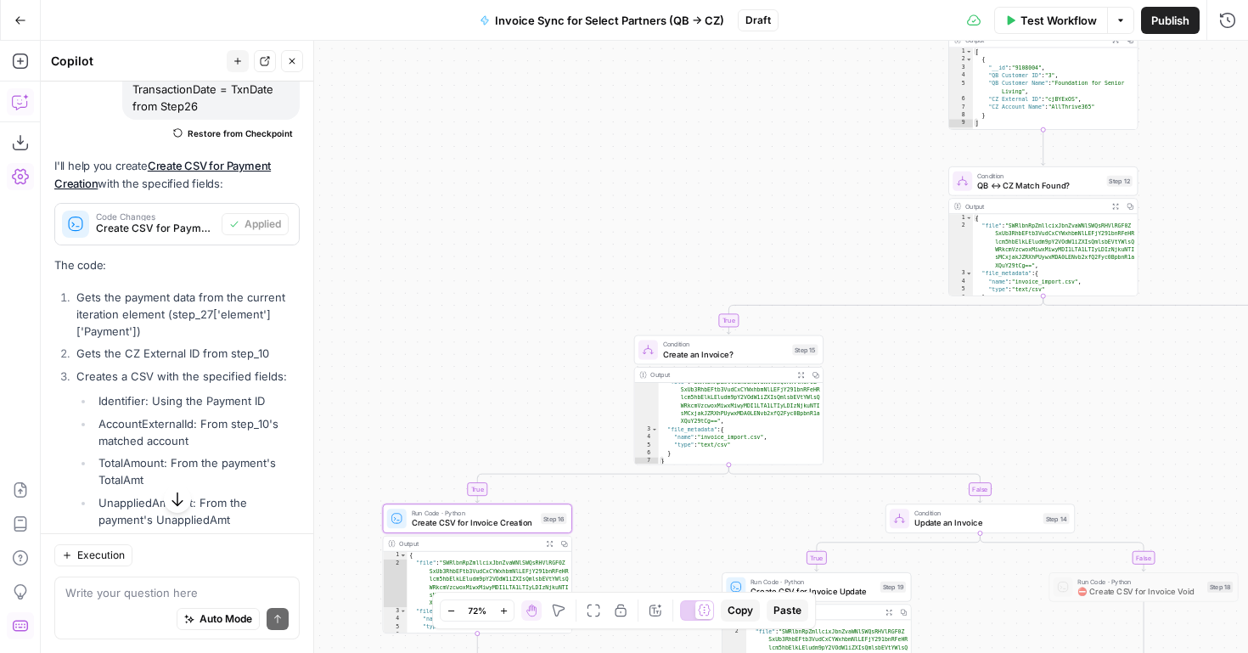
drag, startPoint x: 646, startPoint y: 211, endPoint x: 532, endPoint y: 482, distance: 294.6
click at [532, 482] on div "true false true false true false true false false true Workflow Set Inputs Inpu…" at bounding box center [645, 347] width 1208 height 612
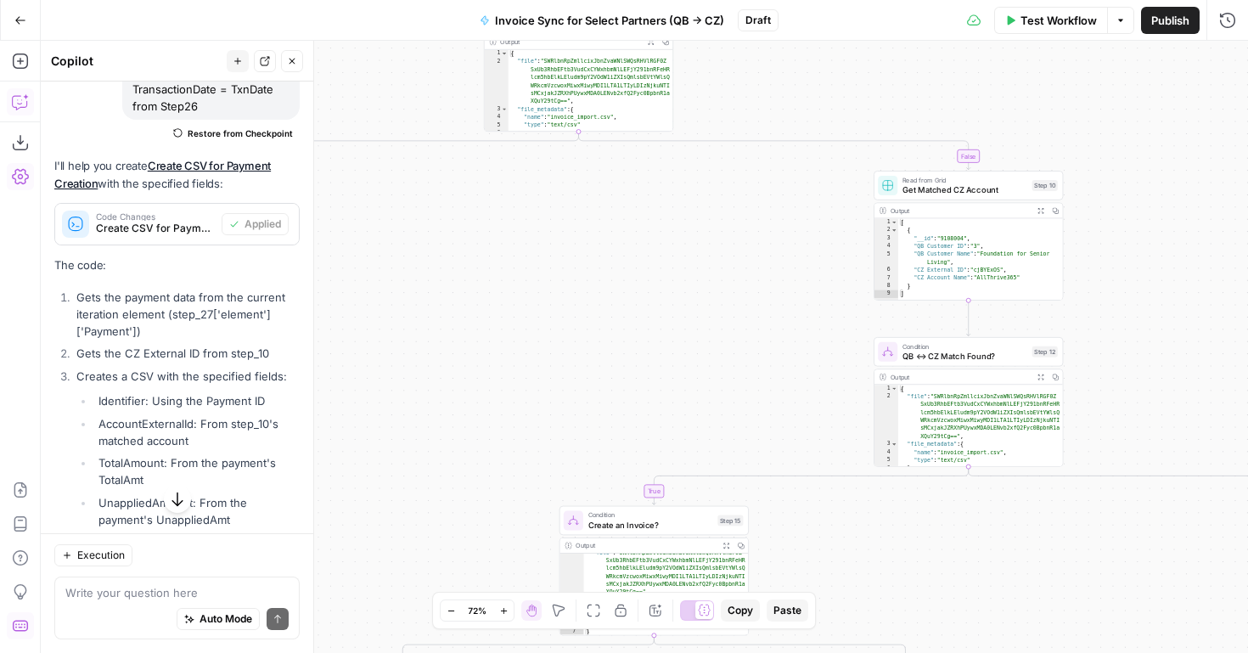
drag, startPoint x: 742, startPoint y: 281, endPoint x: 797, endPoint y: 449, distance: 176.7
click at [795, 444] on div "true false true false true false true false false true Workflow Set Inputs Inpu…" at bounding box center [645, 347] width 1208 height 612
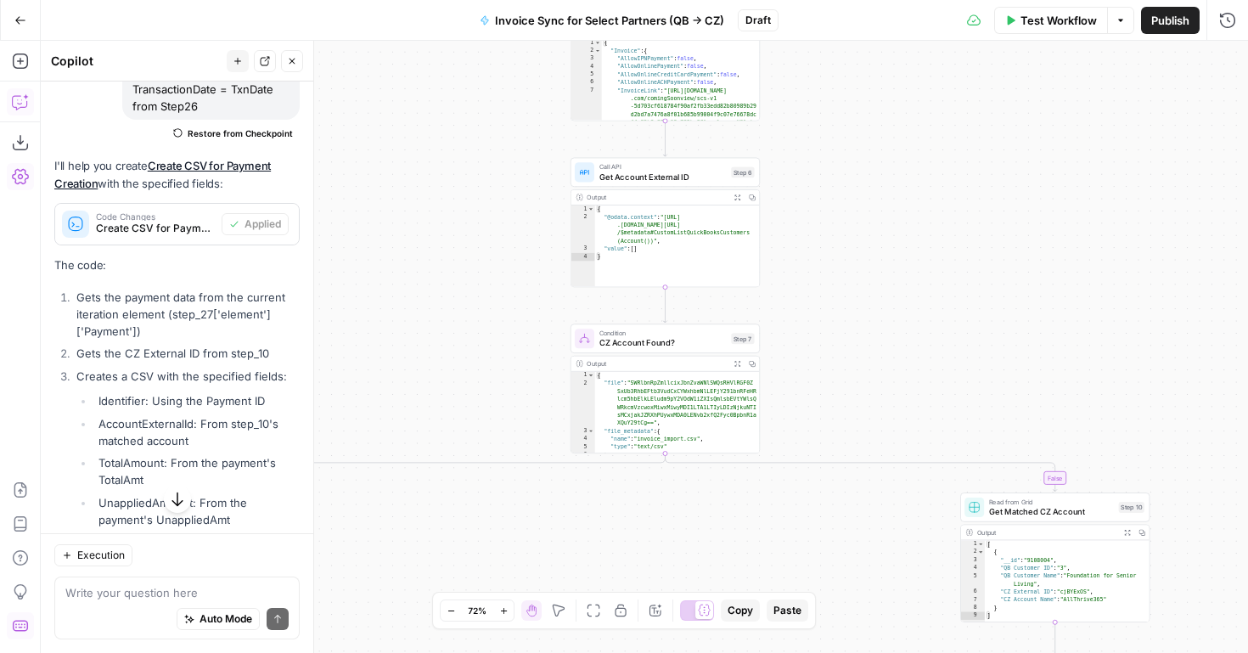
drag, startPoint x: 804, startPoint y: 189, endPoint x: 833, endPoint y: 389, distance: 202.5
click at [835, 387] on div "true false true false true false true false false true Workflow Set Inputs Inpu…" at bounding box center [645, 347] width 1208 height 612
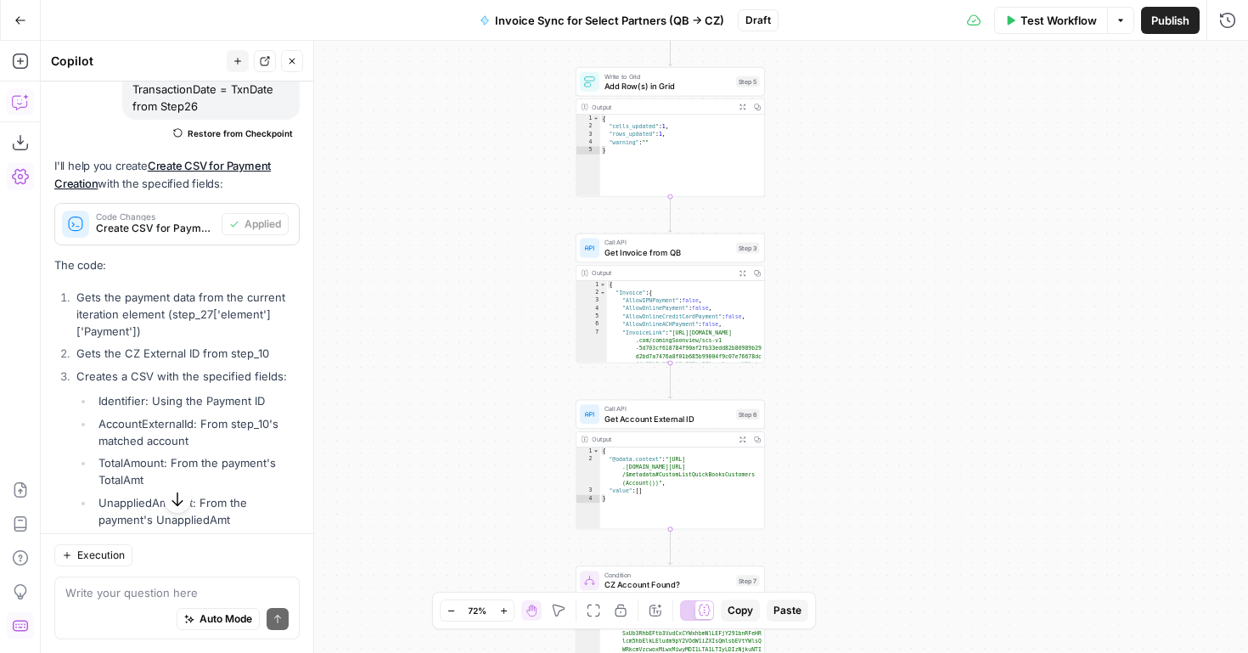
drag, startPoint x: 825, startPoint y: 259, endPoint x: 829, endPoint y: 480, distance: 220.8
click at [830, 480] on div "true false true false true false true false false true Workflow Set Inputs Inpu…" at bounding box center [645, 347] width 1208 height 612
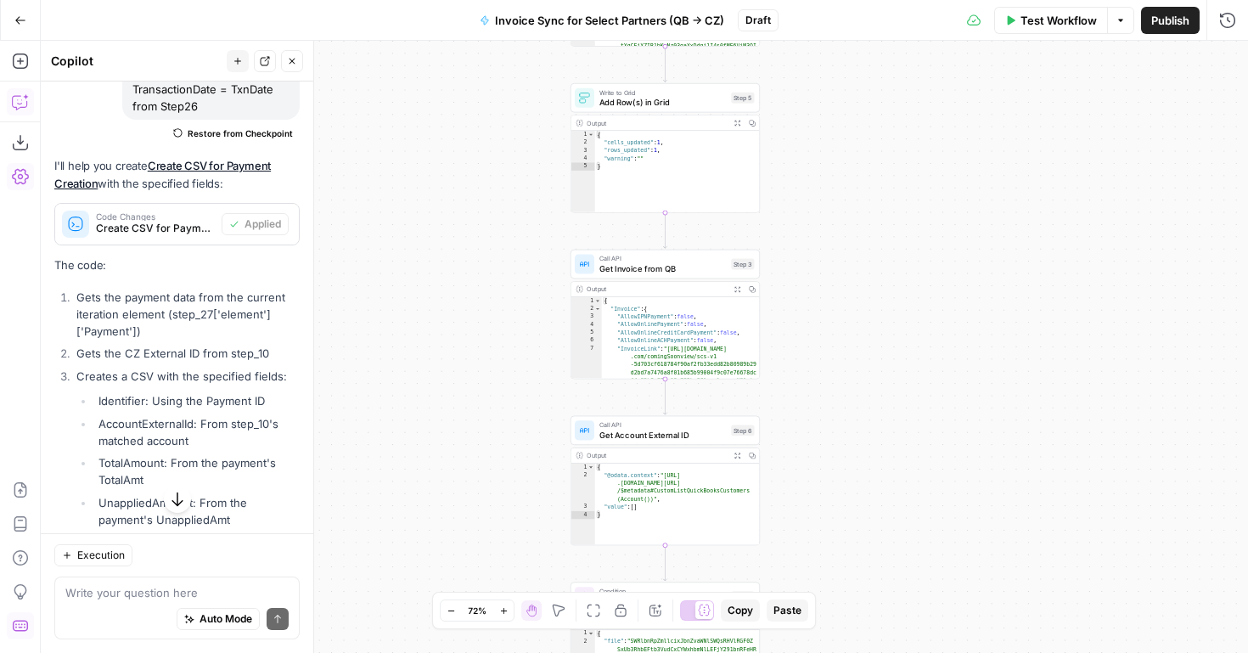
click at [732, 284] on button "Expand Output" at bounding box center [737, 289] width 14 height 14
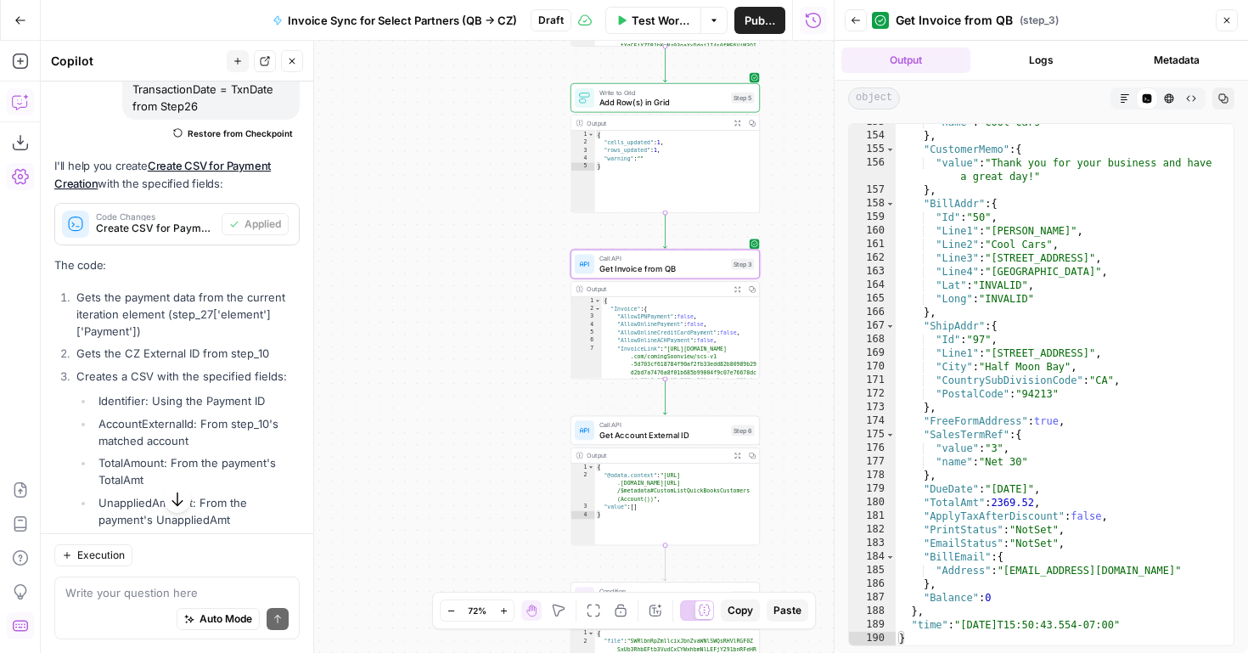
scroll to position [2142, 0]
click at [1056, 459] on div ""name" : "Cool Cars" } , "CustomerMemo" : { "value" : "Thank you for your busin…" at bounding box center [1058, 389] width 325 height 549
type textarea "**********"
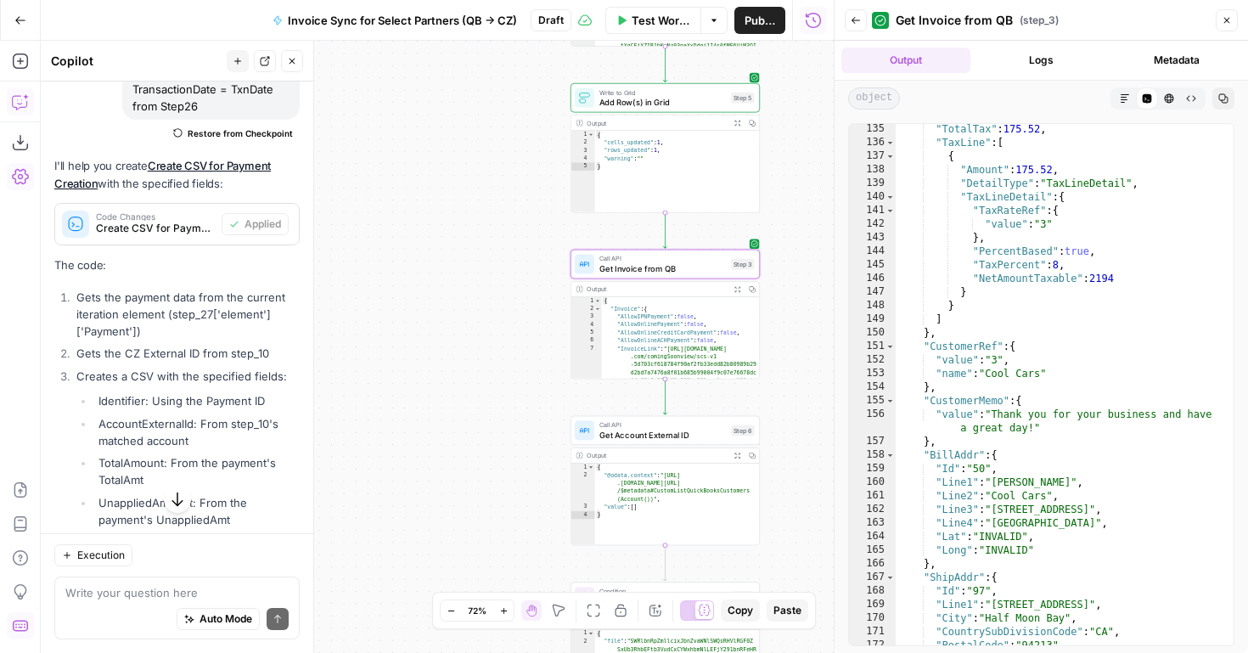
scroll to position [1888, 0]
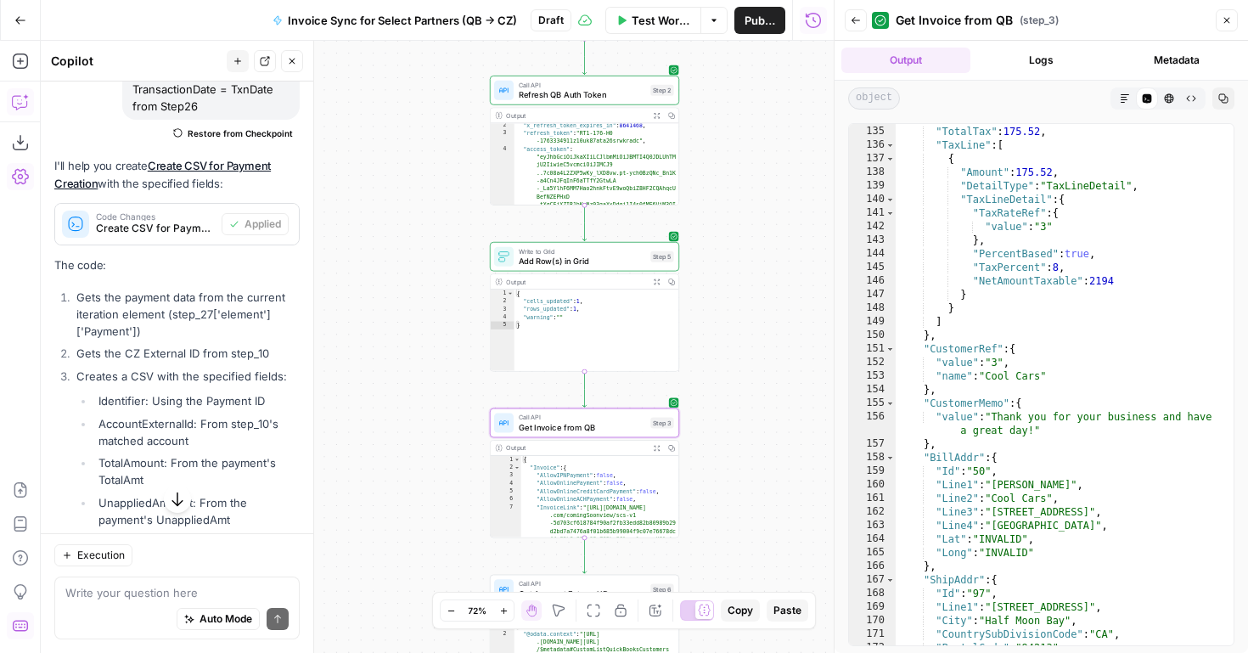
drag, startPoint x: 790, startPoint y: 293, endPoint x: 654, endPoint y: 458, distance: 213.5
click at [654, 458] on div "true false true false true false true false false true Workflow Set Inputs Inpu…" at bounding box center [437, 347] width 793 height 612
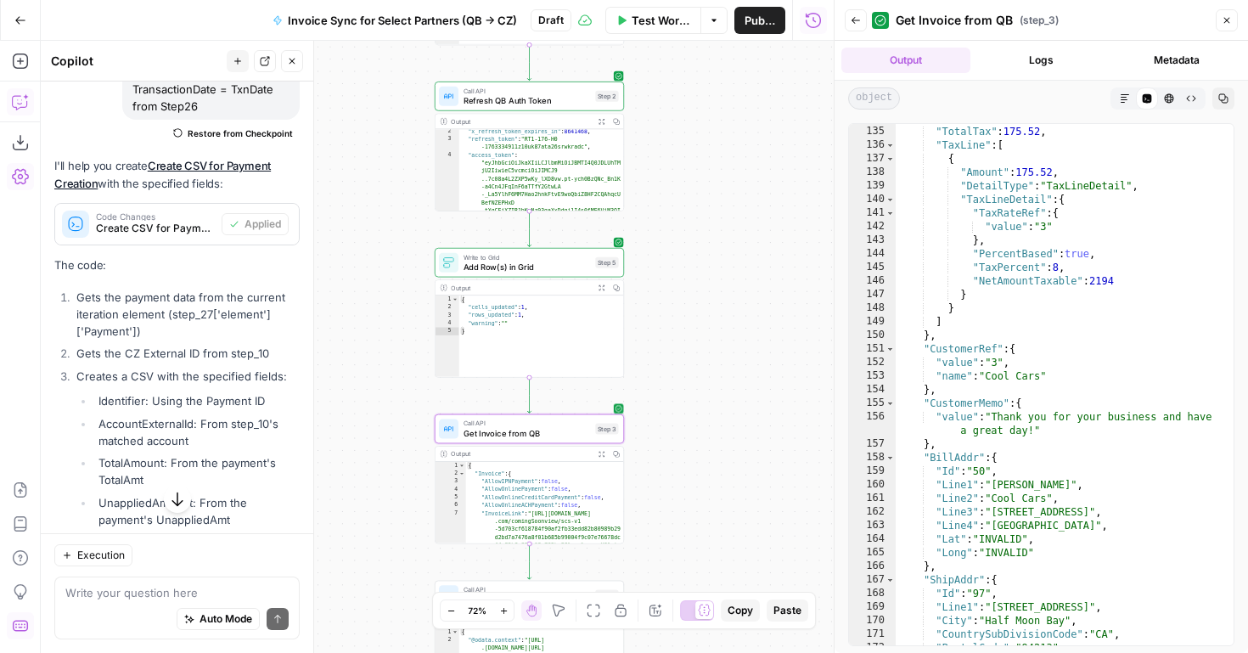
click at [532, 419] on span "Call API" at bounding box center [527, 424] width 127 height 10
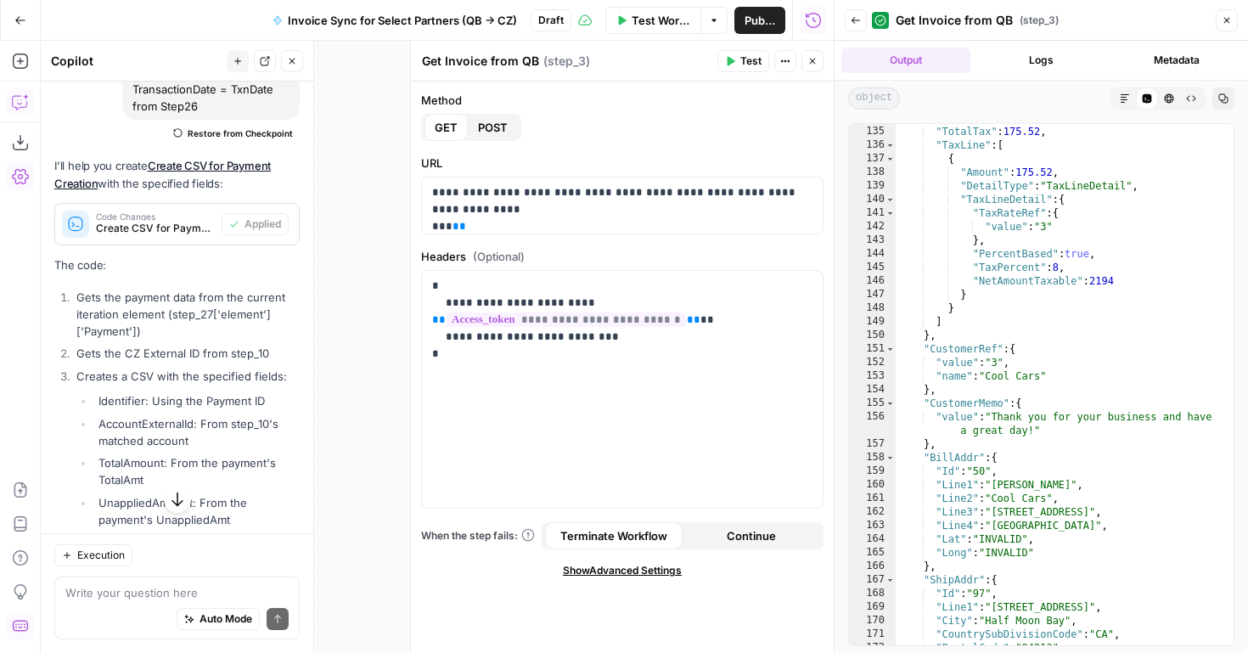
click at [809, 56] on icon "button" at bounding box center [813, 61] width 10 height 10
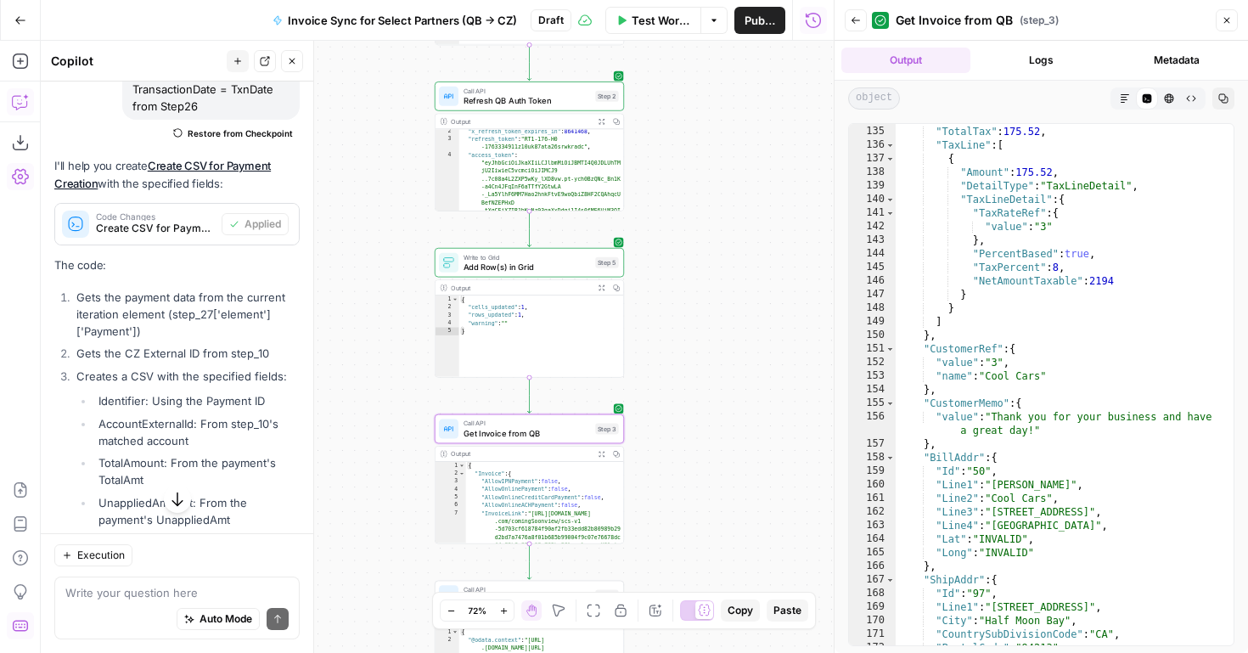
click at [656, 16] on span "Test Workflow" at bounding box center [661, 20] width 59 height 17
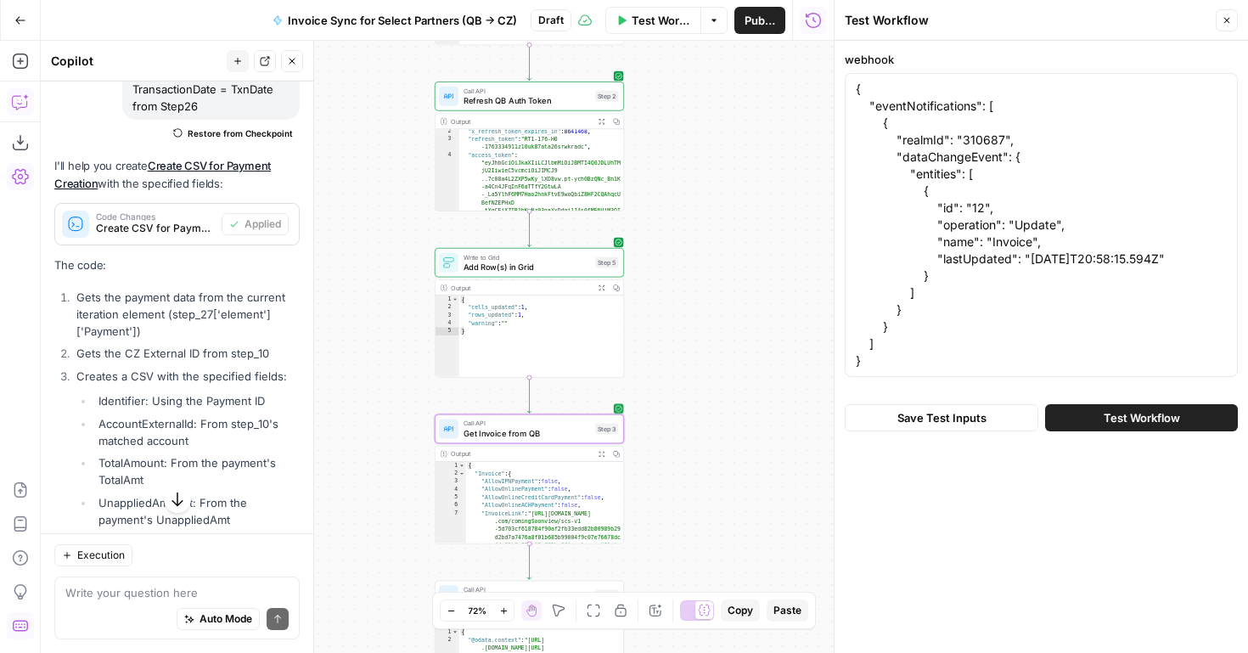
click at [521, 424] on span "Call API" at bounding box center [527, 424] width 127 height 10
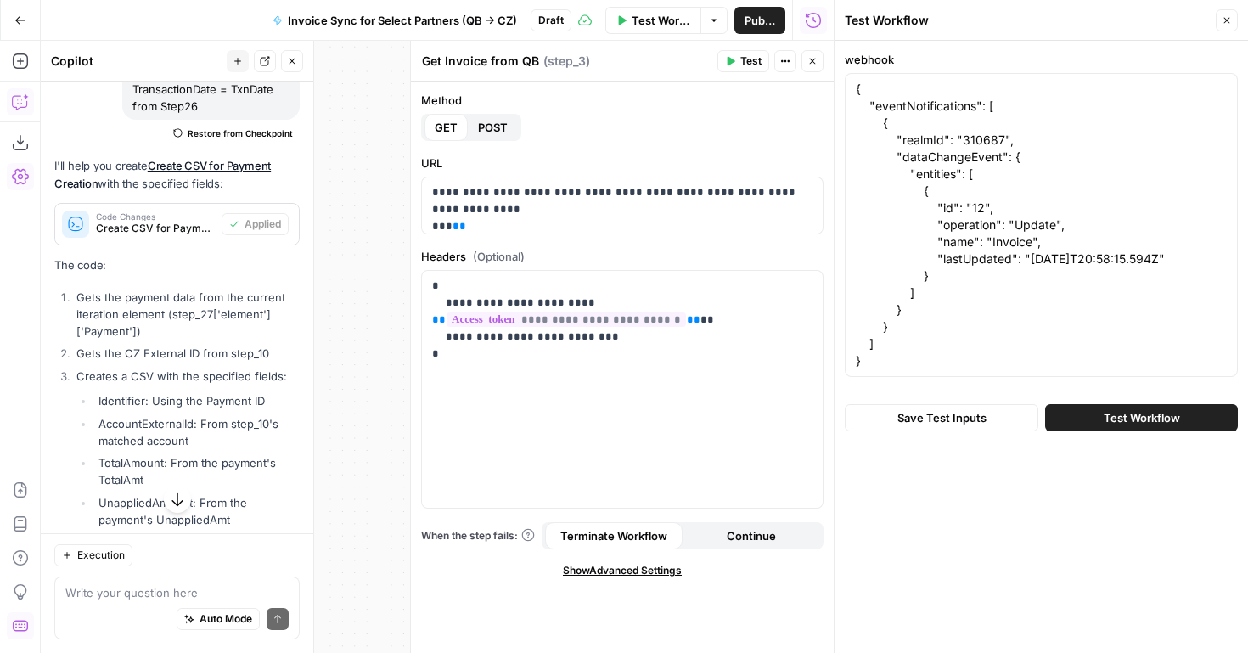
click at [737, 59] on button "Test" at bounding box center [744, 61] width 52 height 22
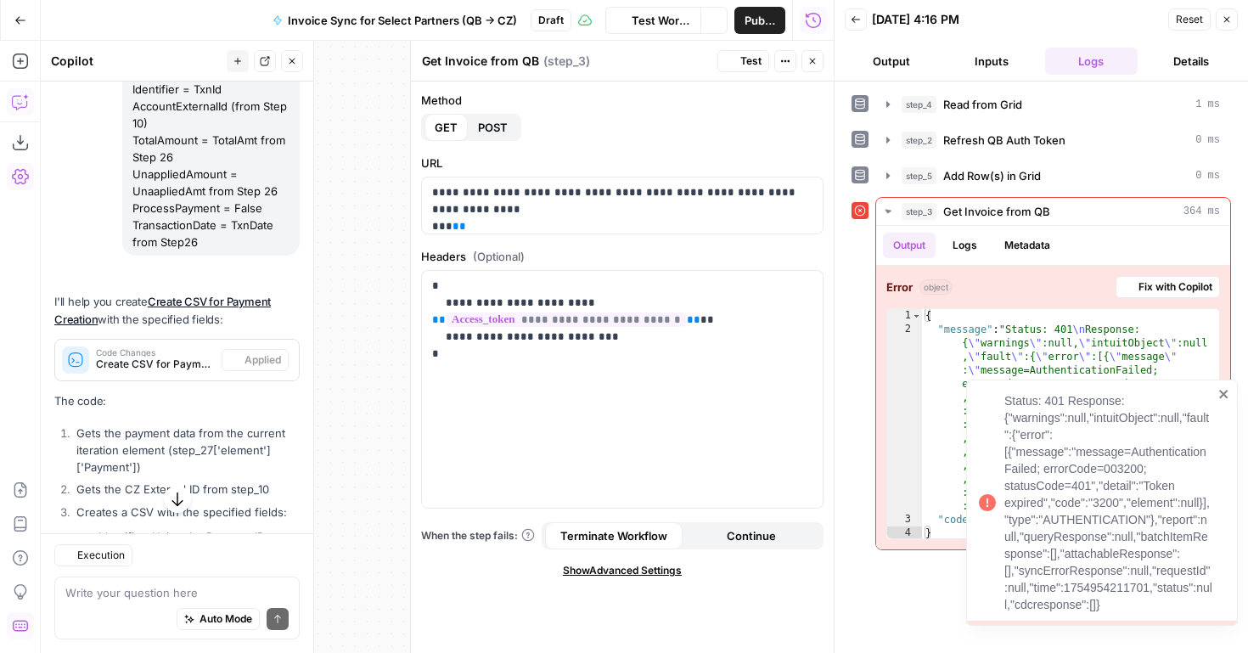
scroll to position [3432, 0]
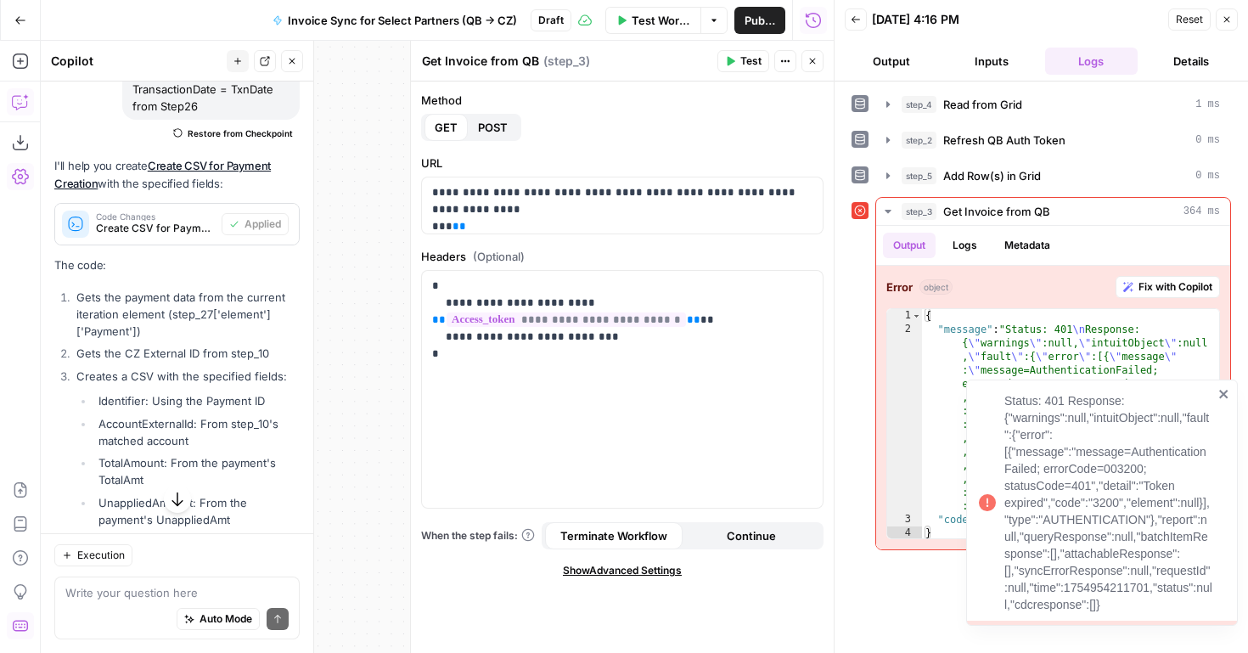
click at [1228, 25] on button "Close" at bounding box center [1227, 19] width 22 height 22
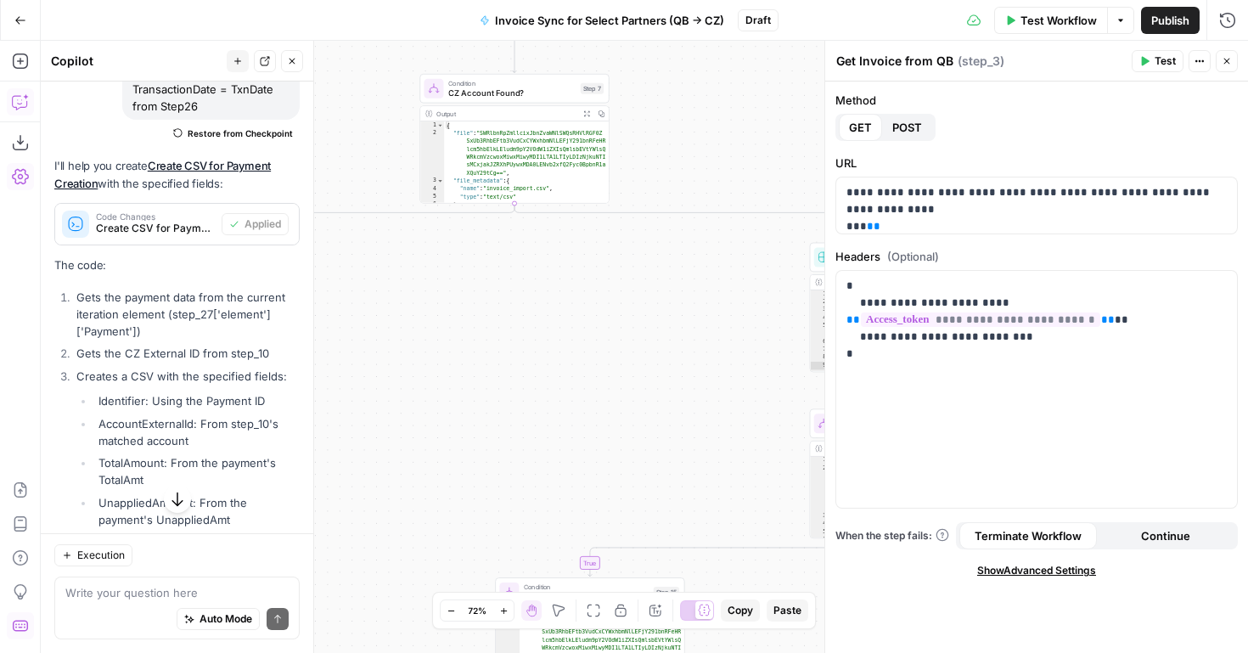
click at [452, 605] on button "Zoom Out" at bounding box center [451, 610] width 20 height 20
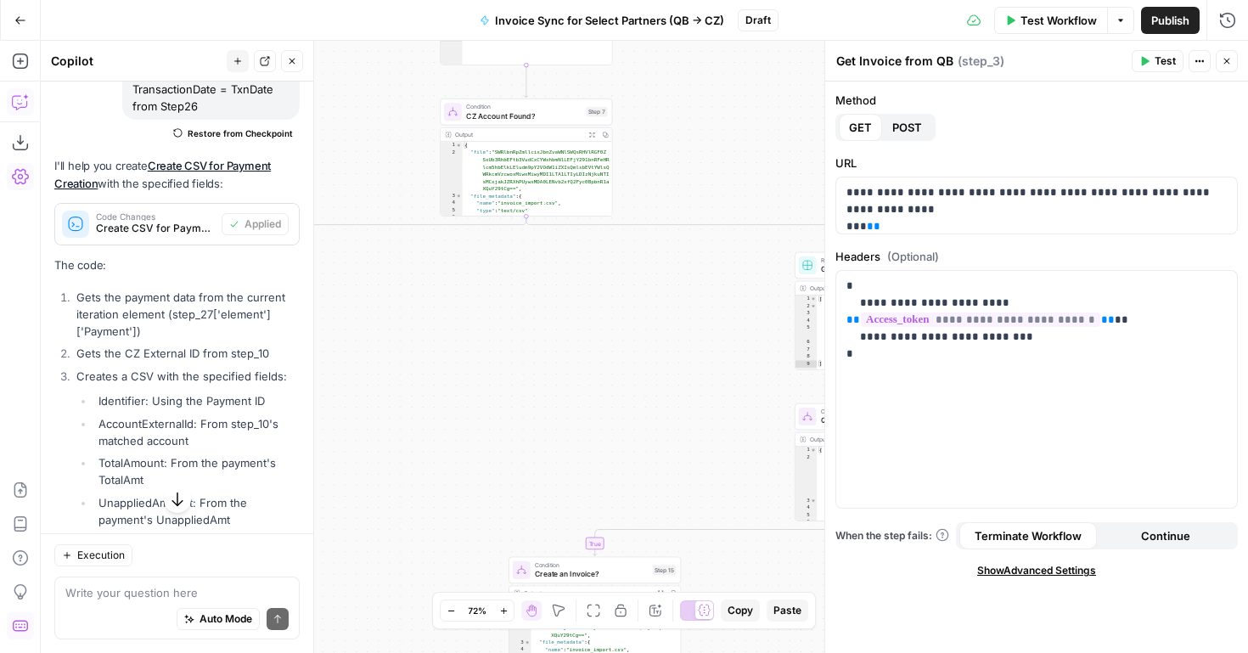
click at [452, 605] on button "Zoom Out" at bounding box center [451, 610] width 20 height 20
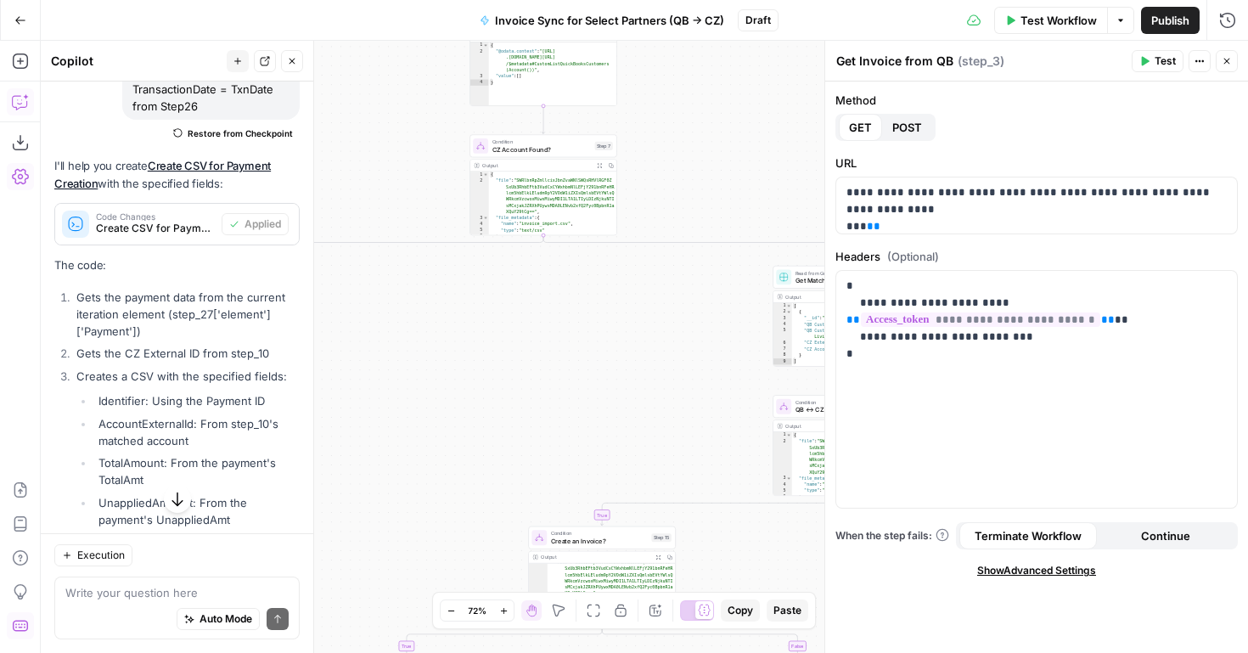
click at [452, 605] on button "Zoom Out" at bounding box center [451, 610] width 20 height 20
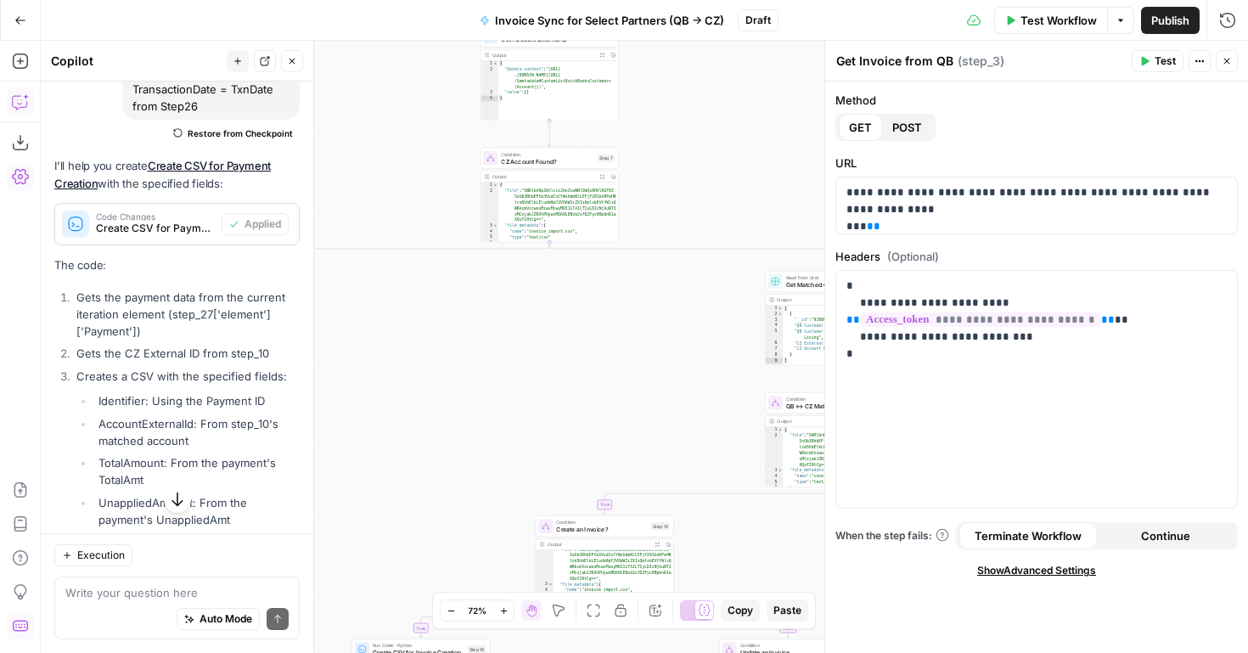
click at [452, 605] on button "Zoom Out" at bounding box center [451, 610] width 20 height 20
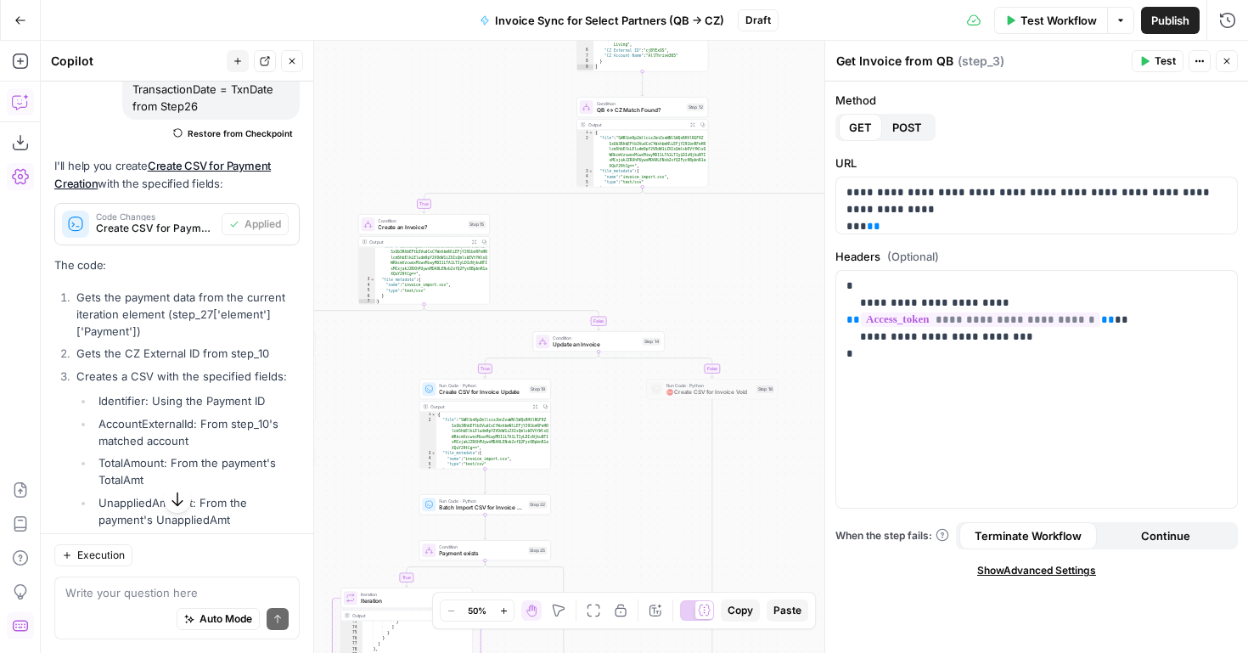
drag, startPoint x: 532, startPoint y: 453, endPoint x: 345, endPoint y: 144, distance: 361.2
click at [350, 154] on div "true false true false true false true false false true Workflow Set Inputs Inpu…" at bounding box center [645, 347] width 1208 height 612
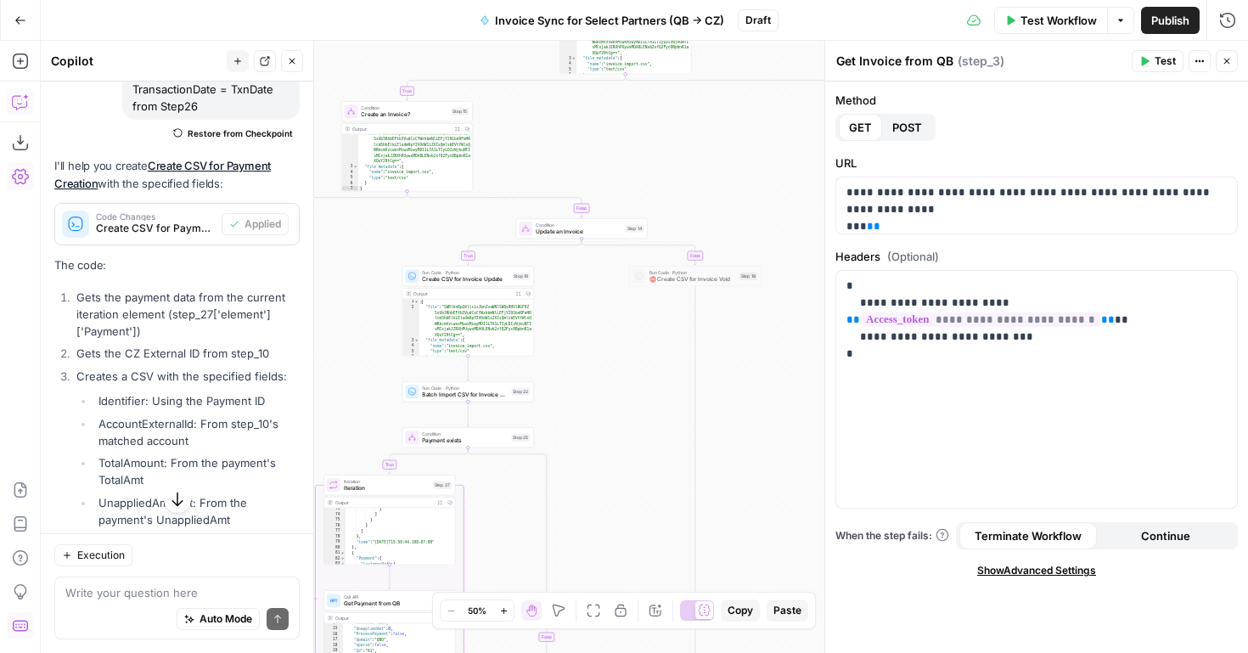
drag, startPoint x: 610, startPoint y: 515, endPoint x: 605, endPoint y: 206, distance: 309.1
click at [605, 207] on div "true false true false true false true false false true Workflow Set Inputs Inpu…" at bounding box center [645, 347] width 1208 height 612
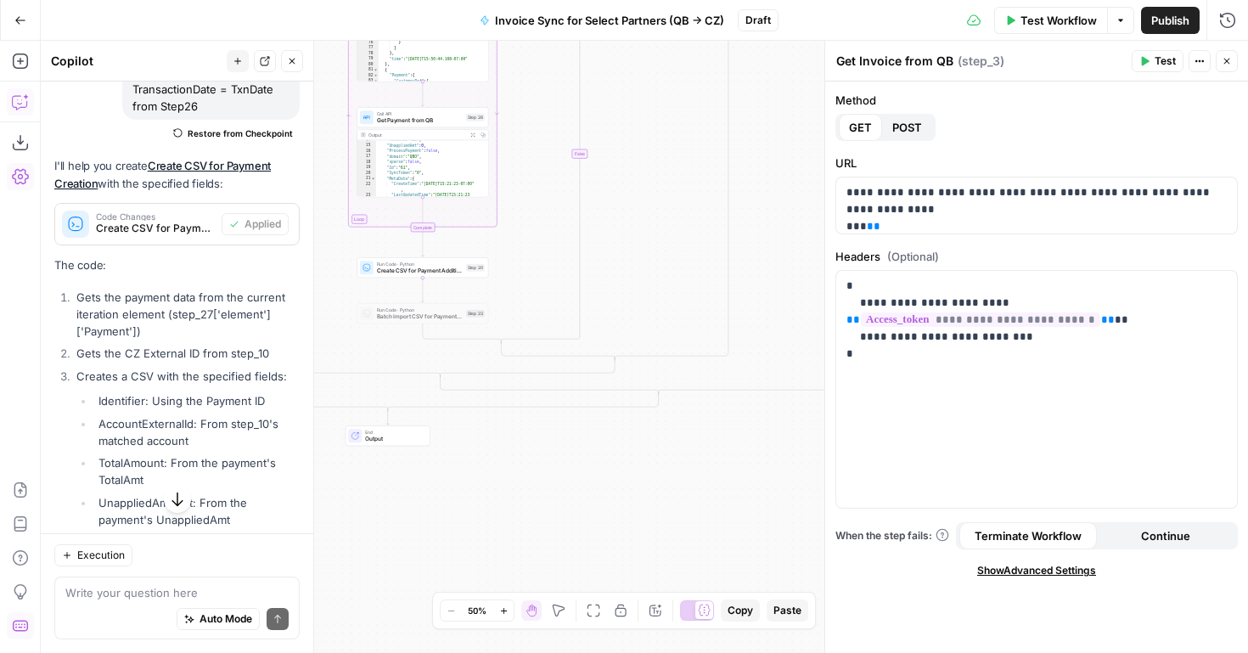
drag, startPoint x: 634, startPoint y: 399, endPoint x: 654, endPoint y: 118, distance: 281.8
click at [654, 118] on div "true false true false true false true false false true Workflow Set Inputs Inpu…" at bounding box center [645, 347] width 1208 height 612
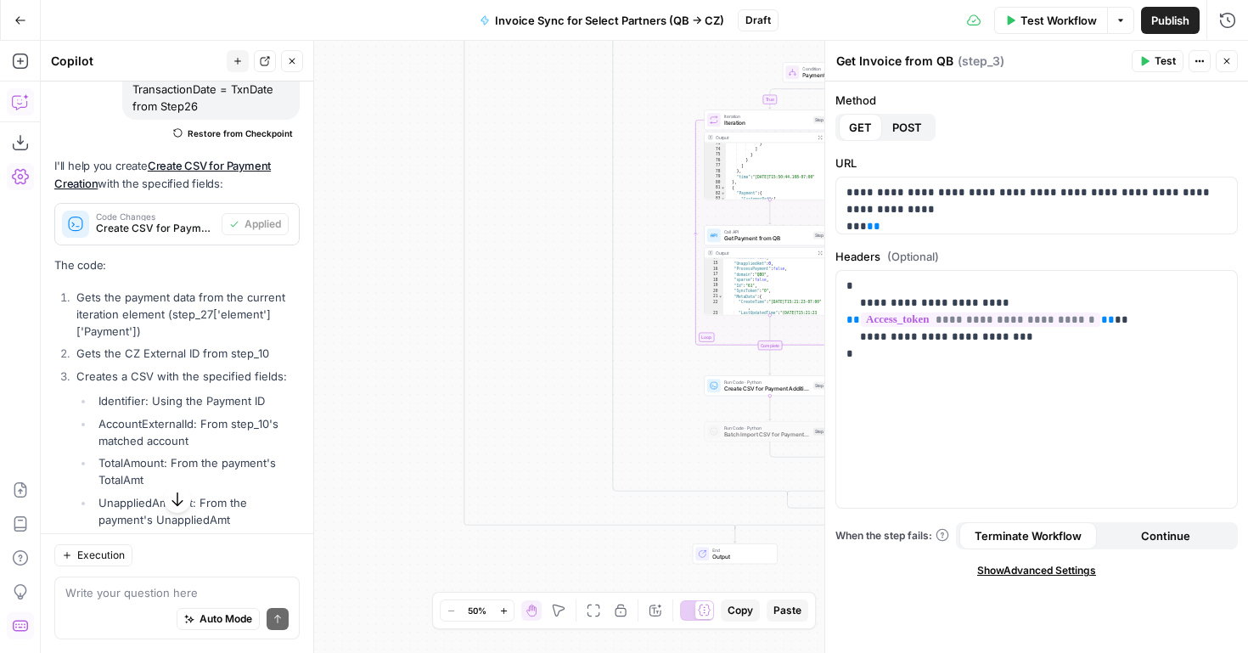
drag, startPoint x: 475, startPoint y: 475, endPoint x: 822, endPoint y: 593, distance: 366.8
click at [822, 593] on body "FreeWill New Home Browse Your Data Usage Settings Recent Grids QB -> CZ Sync Ac…" at bounding box center [624, 326] width 1248 height 653
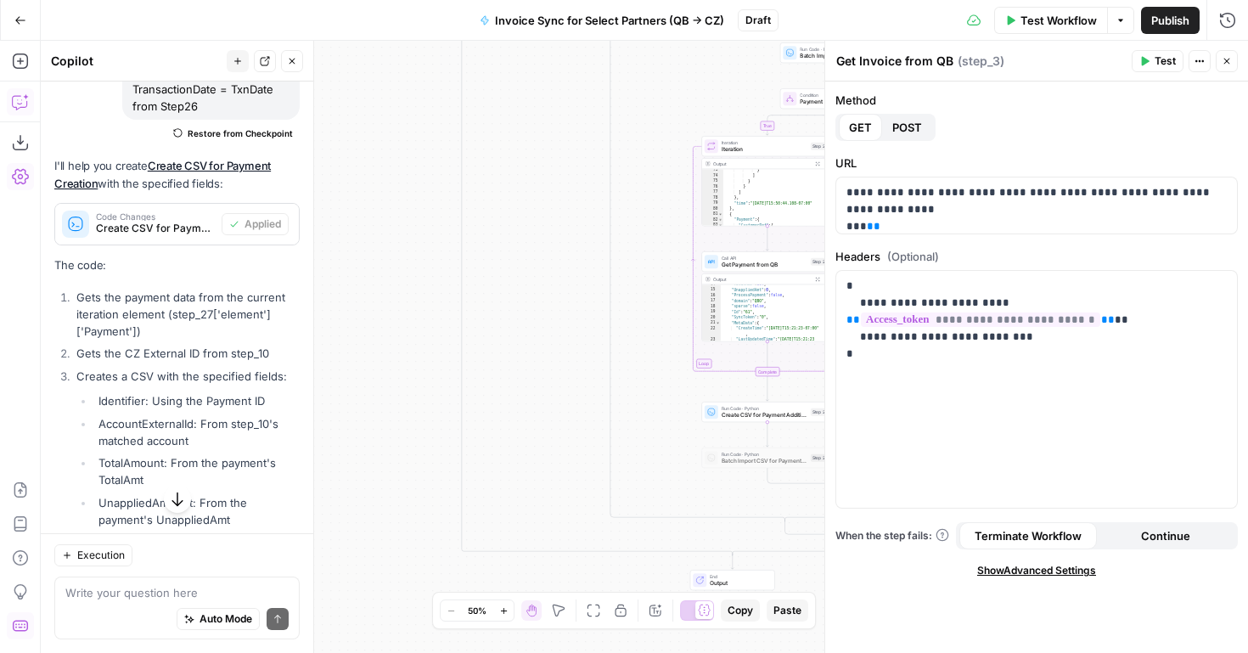
drag, startPoint x: 551, startPoint y: 360, endPoint x: 492, endPoint y: 689, distance: 334.0
click at [492, 652] on html "FreeWill New Home Browse Your Data Usage Settings Recent Grids QB -> CZ Sync Ac…" at bounding box center [624, 326] width 1248 height 653
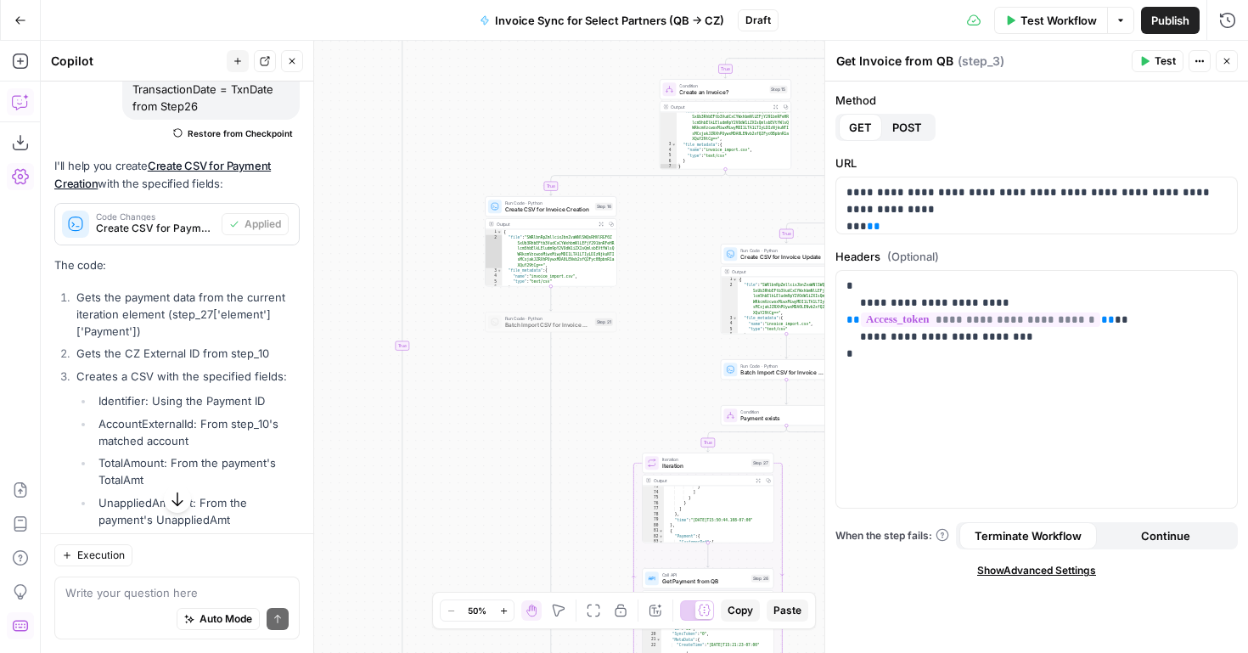
drag, startPoint x: 487, startPoint y: 416, endPoint x: 395, endPoint y: 705, distance: 302.9
click at [395, 652] on html "FreeWill New Home Browse Your Data Usage Settings Recent Grids QB -> CZ Sync Ac…" at bounding box center [624, 326] width 1248 height 653
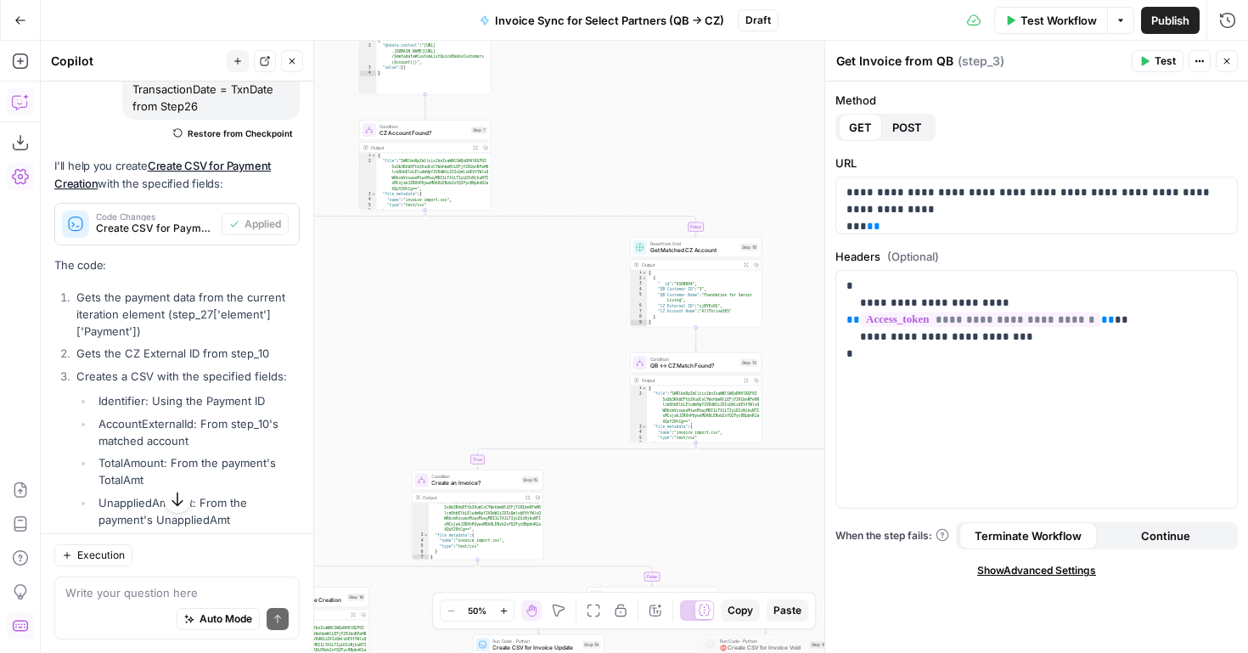
drag, startPoint x: 467, startPoint y: 372, endPoint x: 295, endPoint y: 504, distance: 217.4
click at [307, 498] on body "FreeWill New Home Browse Your Data Usage Settings Recent Grids QB -> CZ Sync Ac…" at bounding box center [624, 326] width 1248 height 653
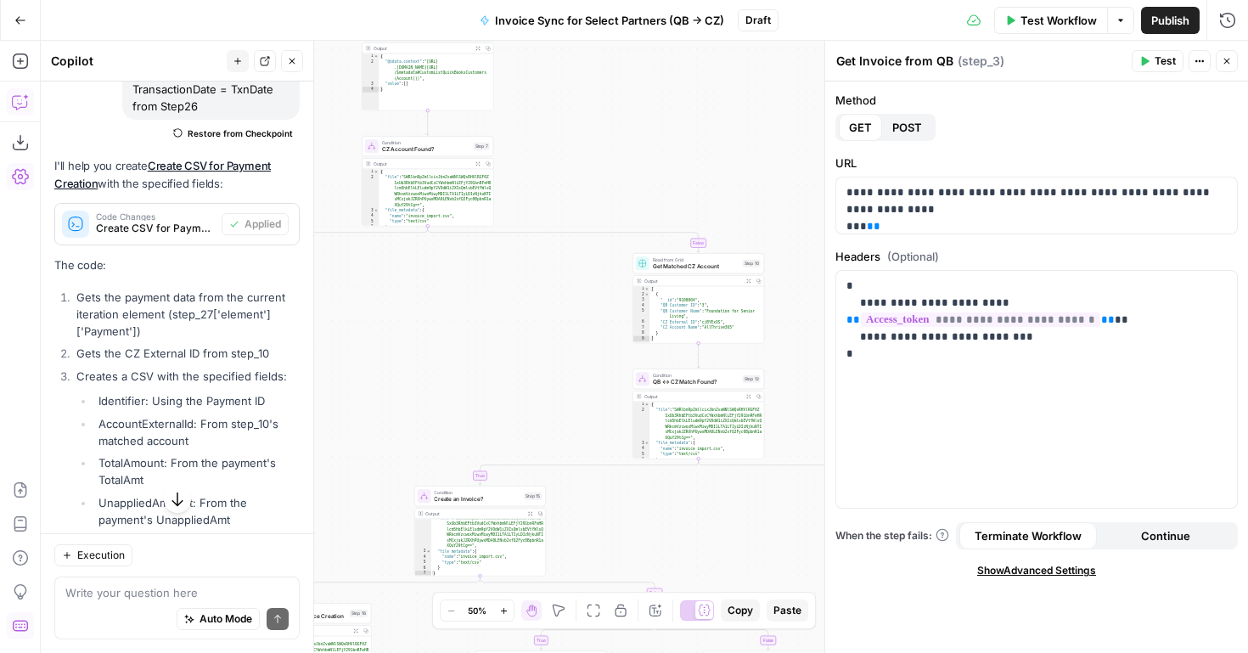
drag, startPoint x: 441, startPoint y: 334, endPoint x: 560, endPoint y: 454, distance: 169.3
click at [560, 454] on div "true false true false true false true false false true Workflow Set Inputs Inpu…" at bounding box center [645, 347] width 1208 height 612
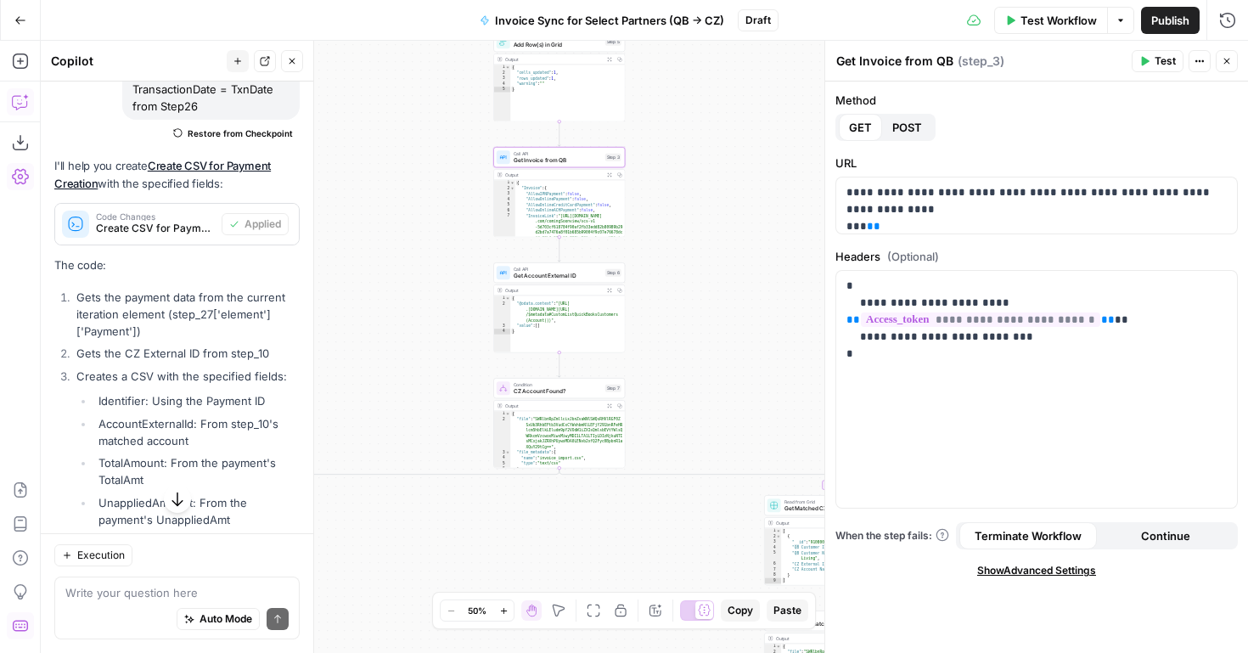
drag, startPoint x: 567, startPoint y: 481, endPoint x: 594, endPoint y: 645, distance: 166.1
click at [594, 645] on div "true false true false true false true false false true Workflow Set Inputs Inpu…" at bounding box center [645, 347] width 1208 height 612
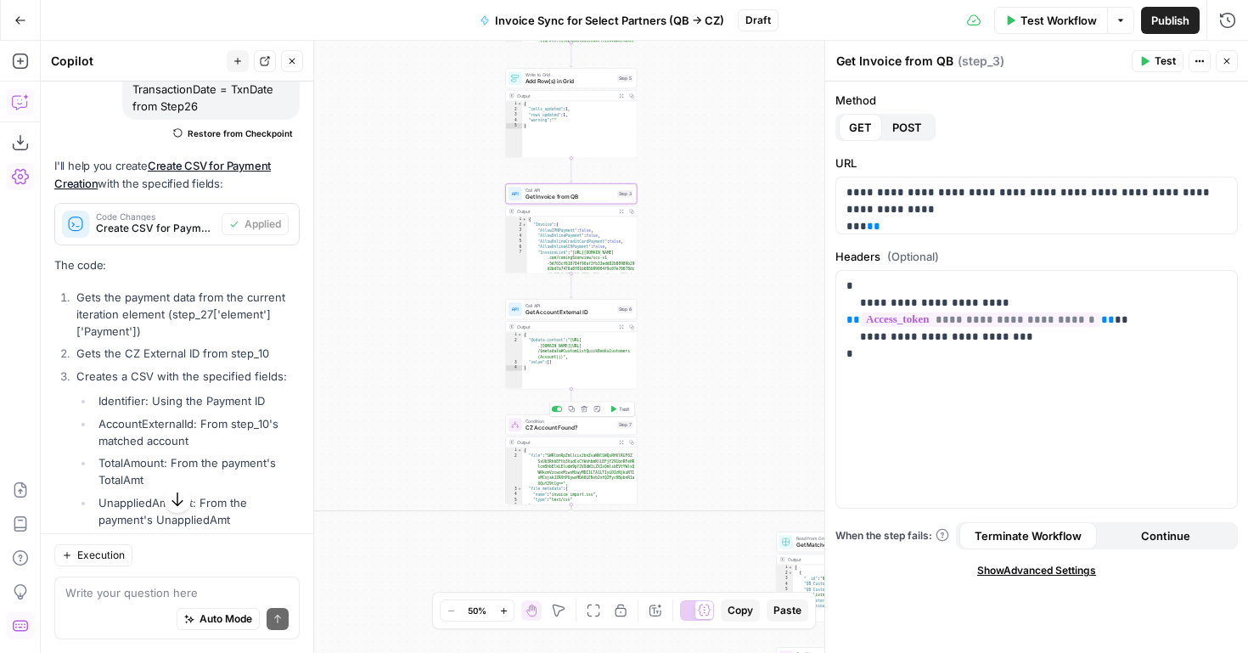
click at [555, 408] on div at bounding box center [557, 409] width 11 height 6
click at [555, 294] on div at bounding box center [557, 293] width 11 height 6
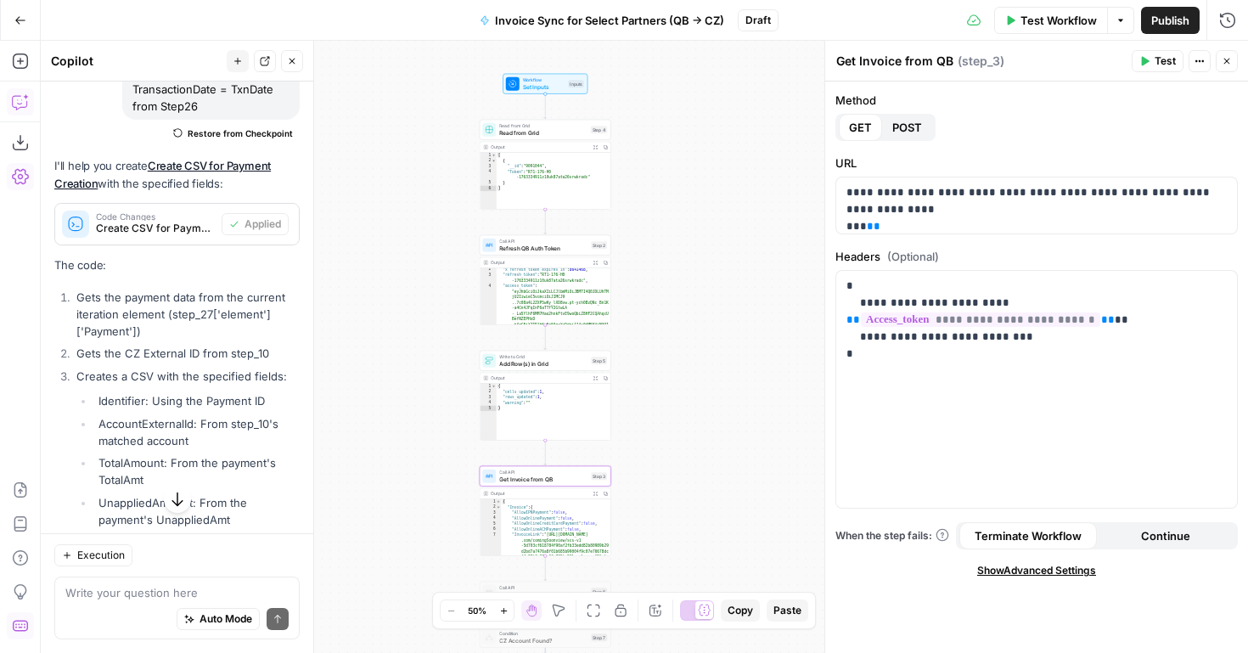
click at [1027, 15] on span "Test Workflow" at bounding box center [1059, 20] width 76 height 17
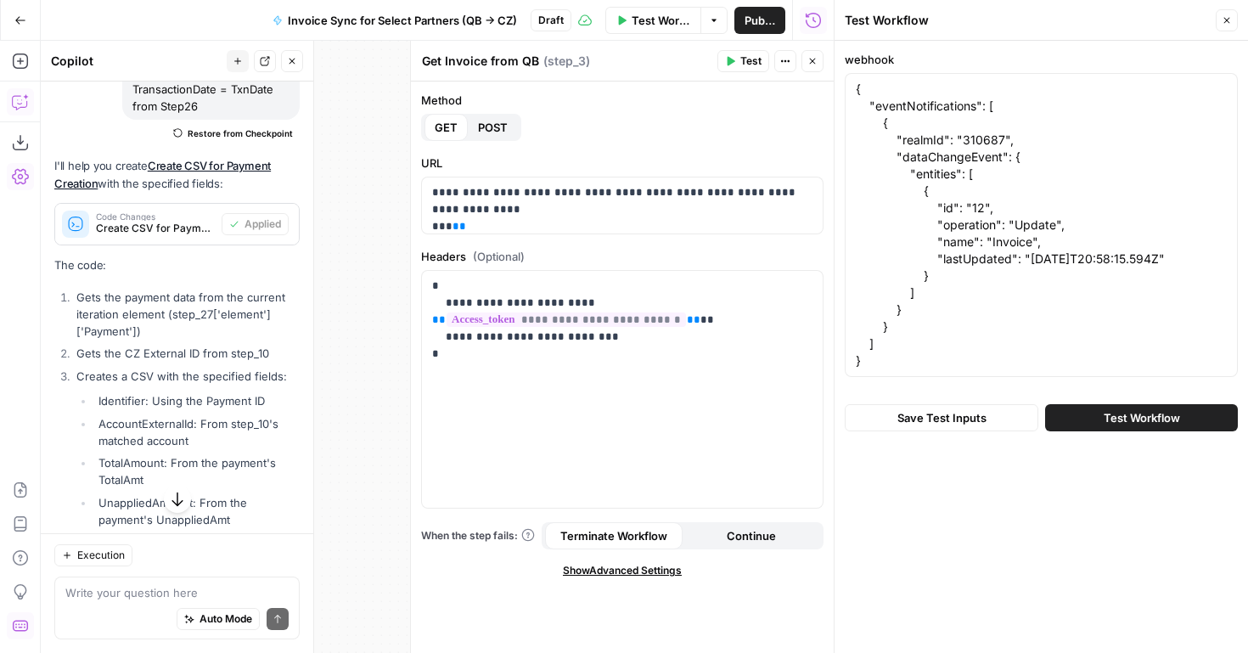
click at [1095, 423] on button "Test Workflow" at bounding box center [1141, 417] width 193 height 27
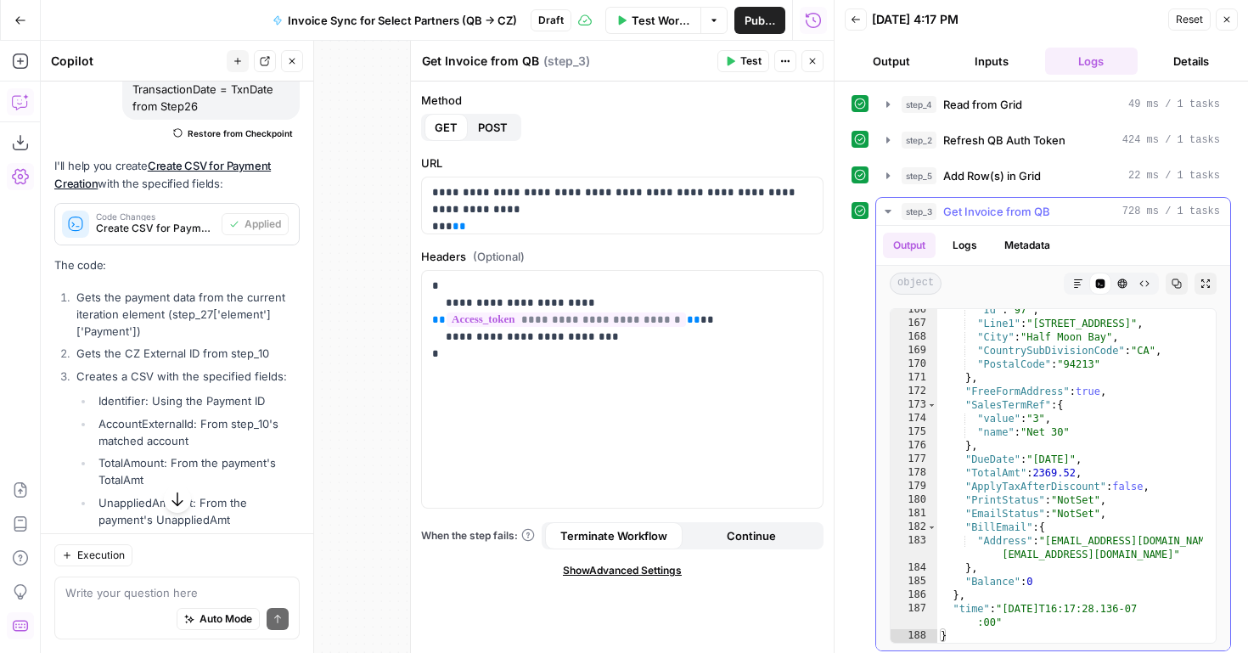
scroll to position [7, 0]
